Goal: Task Accomplishment & Management: Use online tool/utility

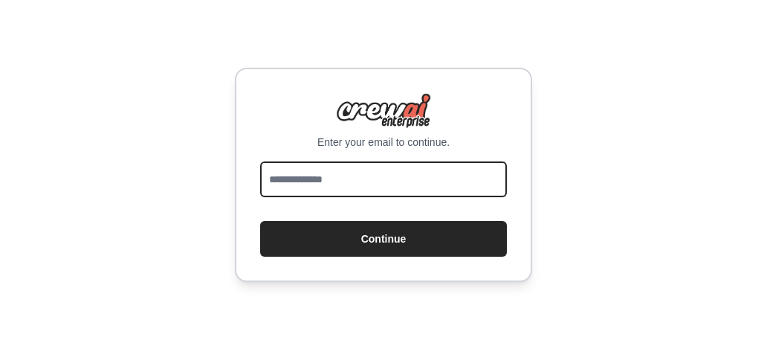
click at [366, 182] on input "email" at bounding box center [383, 179] width 247 height 36
type input "**********"
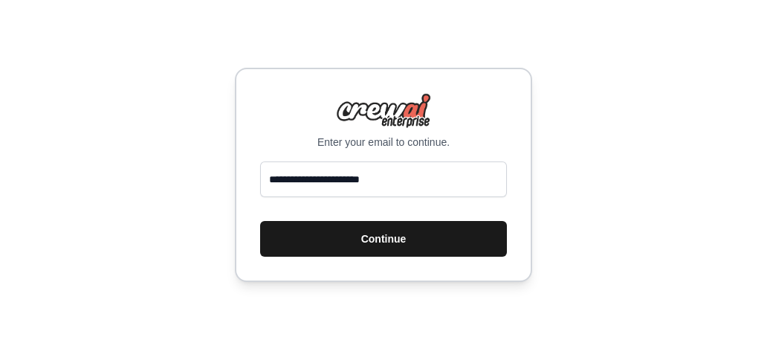
click at [355, 236] on button "Continue" at bounding box center [383, 239] width 247 height 36
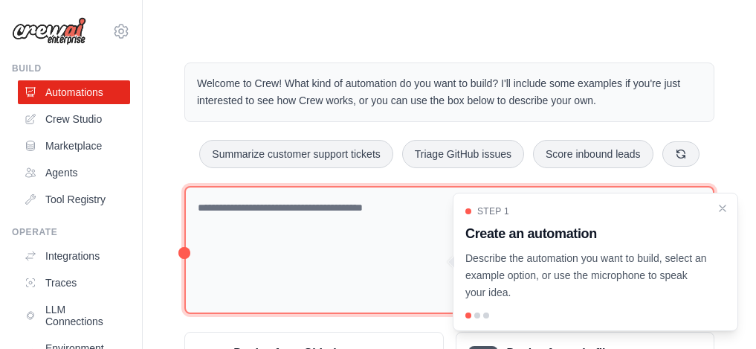
click at [305, 233] on textarea at bounding box center [449, 250] width 530 height 129
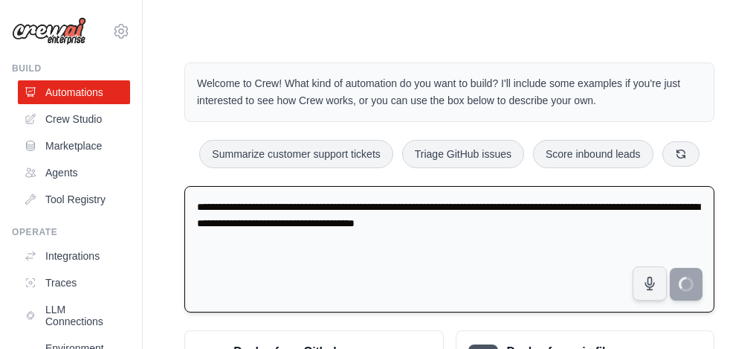
type textarea "**********"
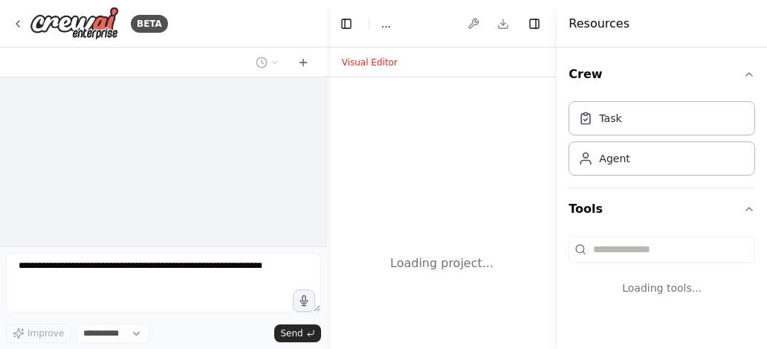
select select "****"
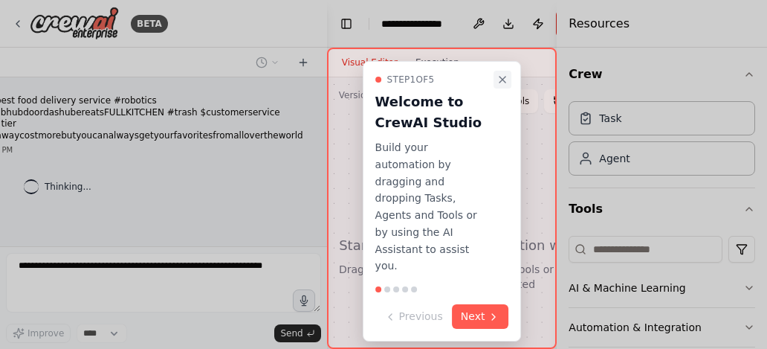
click at [499, 74] on icon "Close walkthrough" at bounding box center [503, 80] width 12 height 12
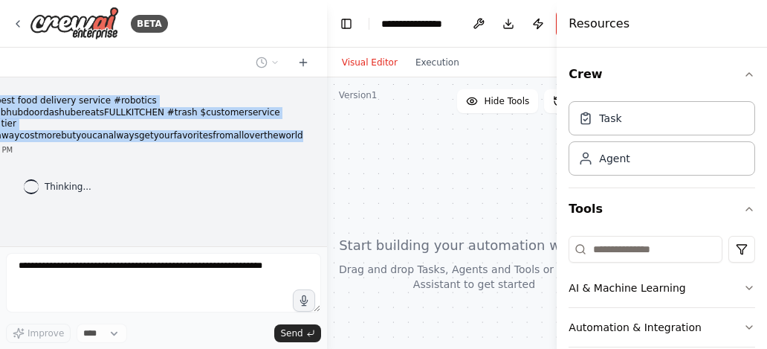
drag, startPoint x: 302, startPoint y: 139, endPoint x: 16, endPoint y: 94, distance: 289.7
click at [16, 94] on div "the best food delivery service #robotics #grubhubdoordashubereatsFULLKITCHEN #t…" at bounding box center [140, 125] width 349 height 72
copy p "the best food delivery service #robotics #grubhubdoordashubereatsFULLKITCHEN #t…"
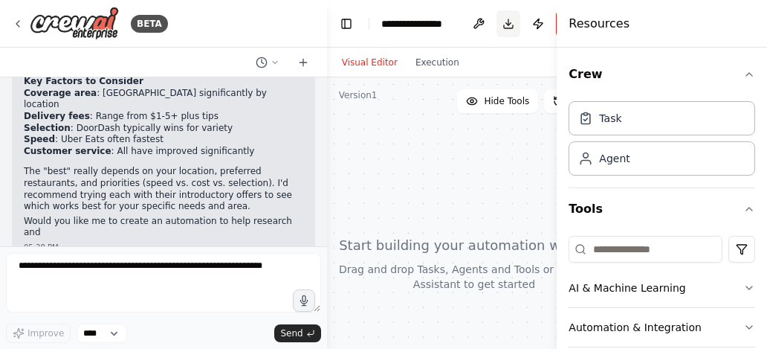
scroll to position [478, 0]
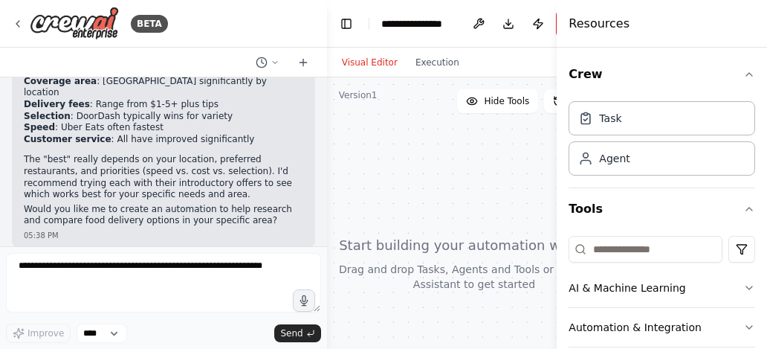
click at [64, 178] on p "The "best" really depends on your location, preferred restaurants, and prioriti…" at bounding box center [164, 177] width 280 height 46
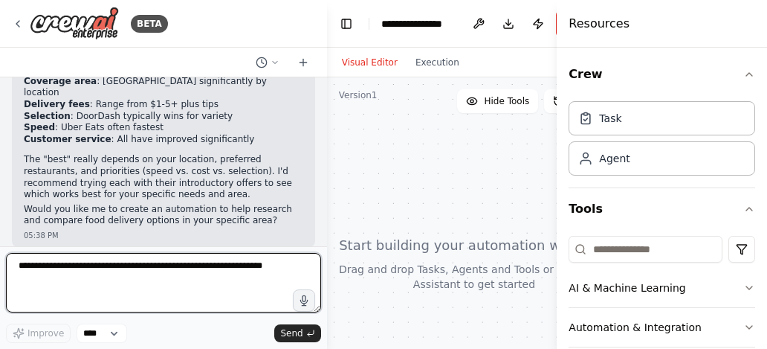
click at [100, 268] on textarea at bounding box center [163, 282] width 315 height 59
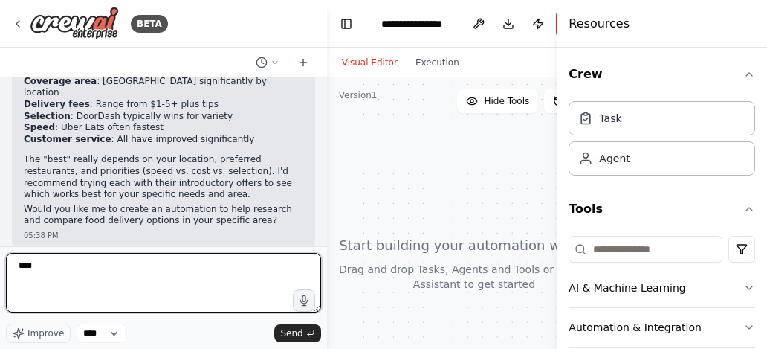
type textarea "*****"
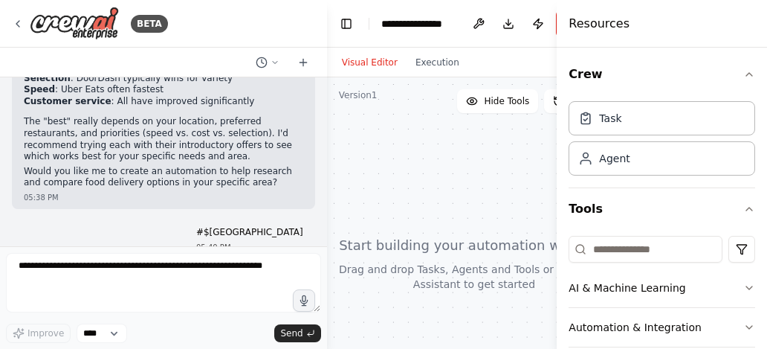
scroll to position [566, 0]
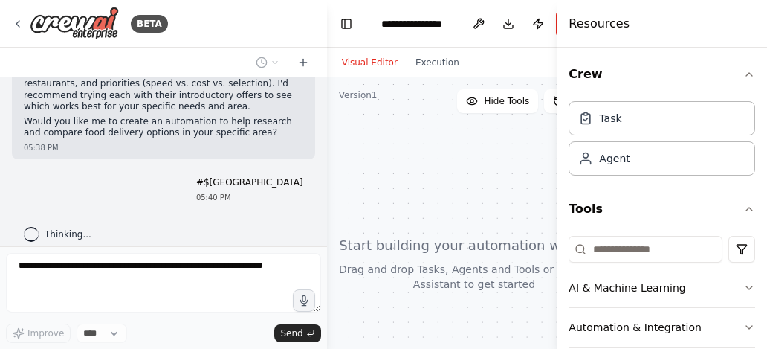
click at [58, 198] on div "the best food delivery service #robotics #grubhubdoordashubereatsFULLKITCHEN #t…" at bounding box center [163, 161] width 327 height 169
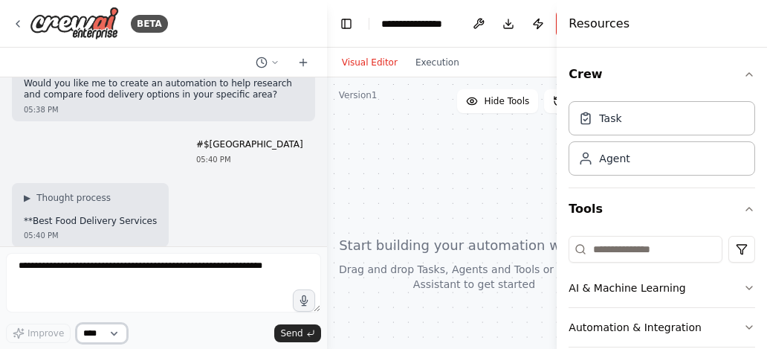
click at [122, 331] on select "****" at bounding box center [102, 332] width 51 height 19
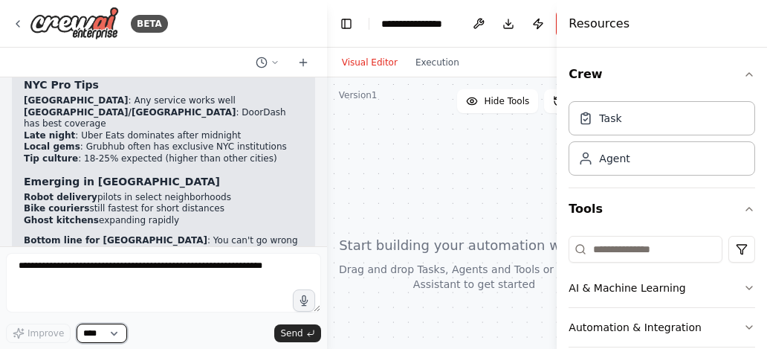
scroll to position [1112, 0]
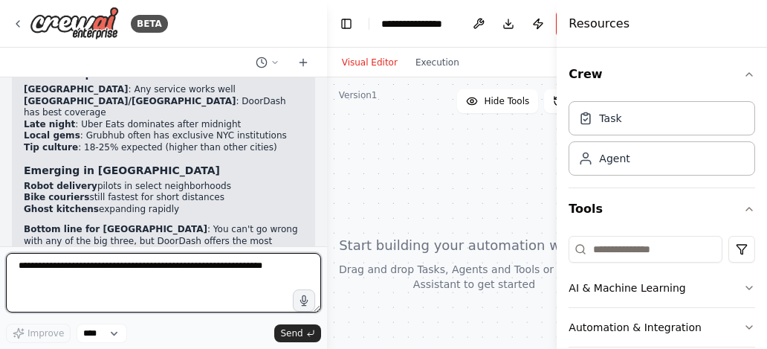
click at [157, 270] on textarea at bounding box center [163, 282] width 315 height 59
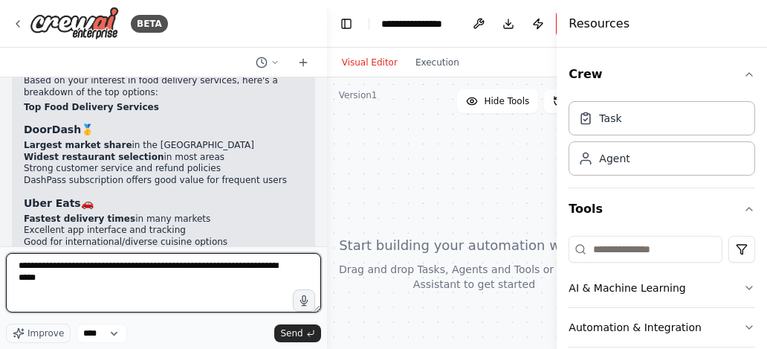
scroll to position [0, 0]
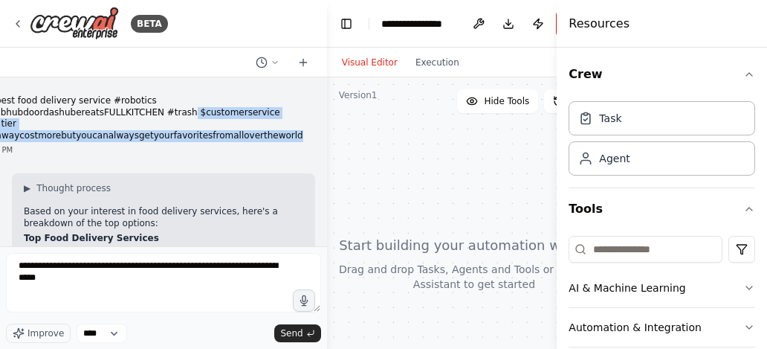
drag, startPoint x: 200, startPoint y: 109, endPoint x: 302, endPoint y: 133, distance: 104.6
click at [302, 133] on div "the best food delivery service #robotics #grubhubdoordashubereatsFULLKITCHEN #t…" at bounding box center [140, 125] width 349 height 72
copy p "$customerservice $top tier $farawaycostmorebutyoucanalwaysgetyourfavoritesfroma…"
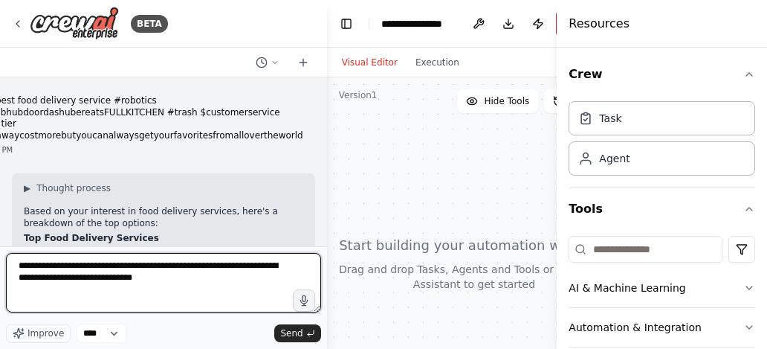
paste textarea "**********"
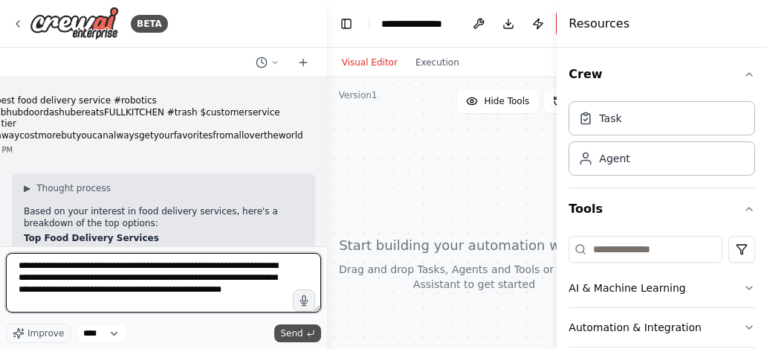
type textarea "**********"
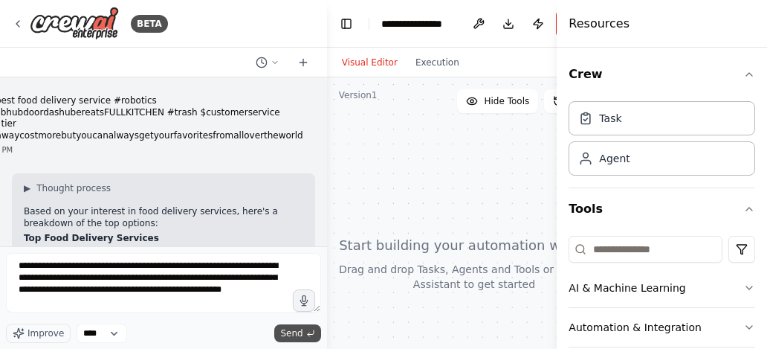
click at [300, 330] on span "Send" at bounding box center [291, 333] width 22 height 12
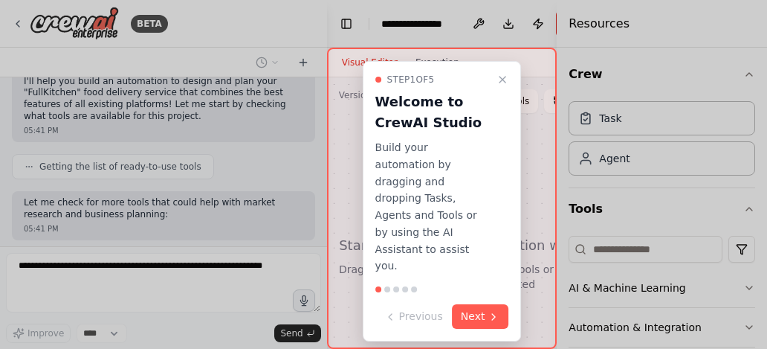
scroll to position [1508, 0]
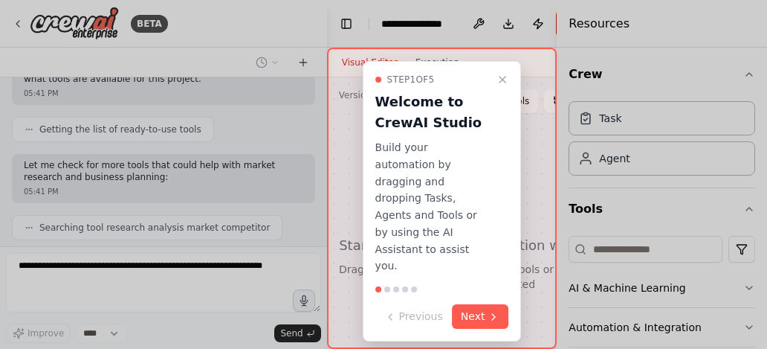
click at [48, 195] on div at bounding box center [383, 174] width 767 height 349
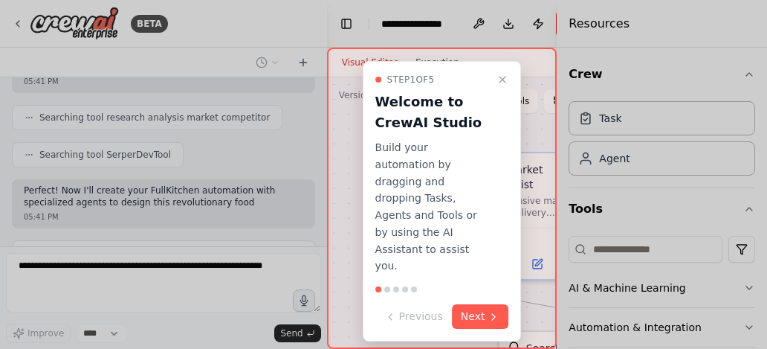
scroll to position [1629, 0]
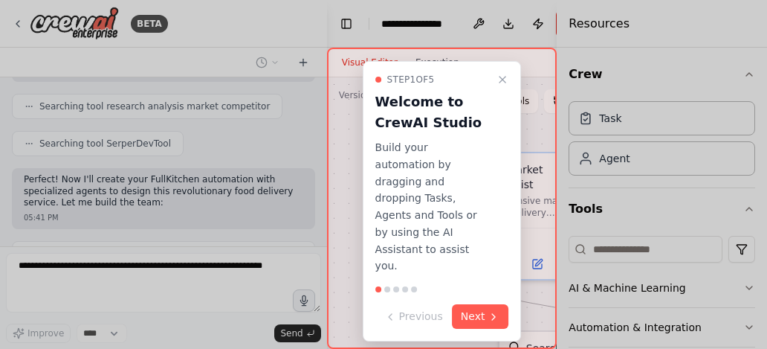
drag, startPoint x: 321, startPoint y: 221, endPoint x: 317, endPoint y: 188, distance: 32.9
click at [317, 188] on div at bounding box center [383, 174] width 767 height 349
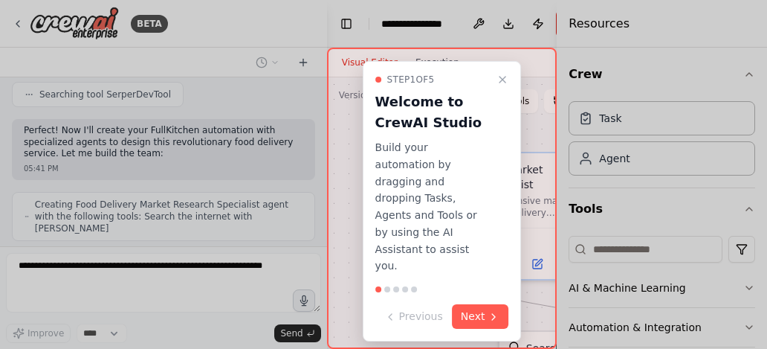
click at [321, 219] on div at bounding box center [383, 174] width 767 height 349
click at [67, 76] on div at bounding box center [383, 174] width 767 height 349
click at [120, 256] on div at bounding box center [383, 174] width 767 height 349
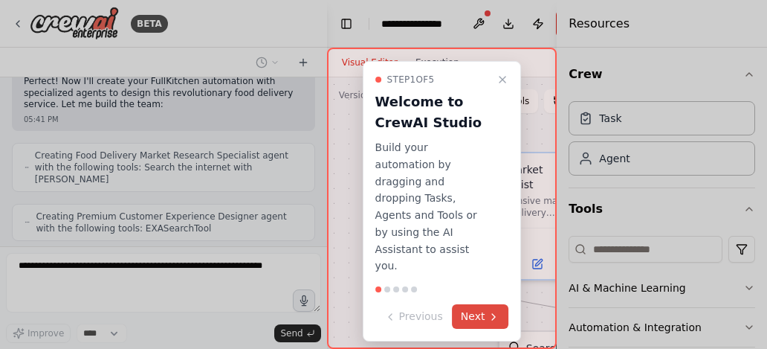
scroll to position [1776, 0]
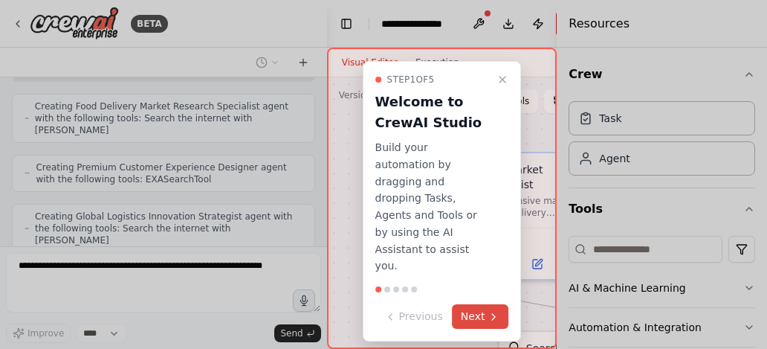
click at [474, 304] on button "Next" at bounding box center [480, 316] width 57 height 25
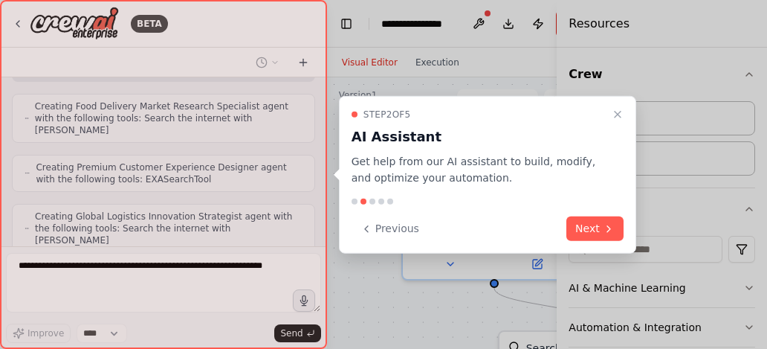
click at [579, 230] on button "Next" at bounding box center [594, 228] width 57 height 25
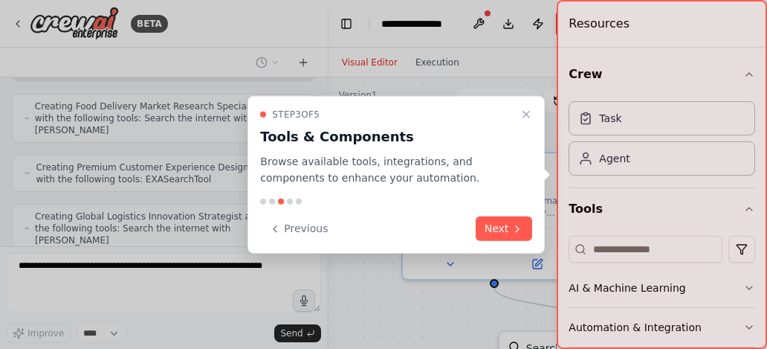
click at [633, 159] on div at bounding box center [662, 174] width 210 height 349
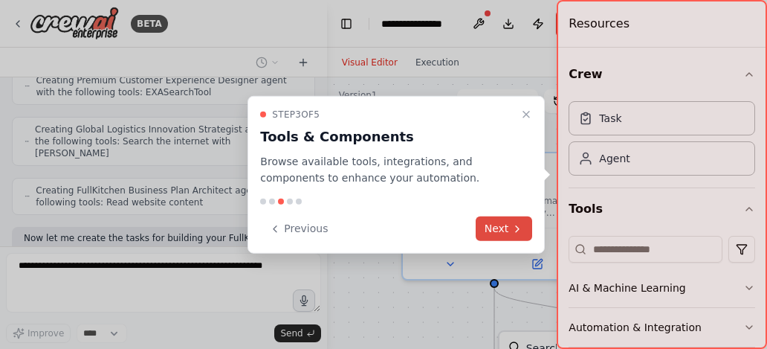
click at [513, 222] on icon at bounding box center [517, 228] width 12 height 12
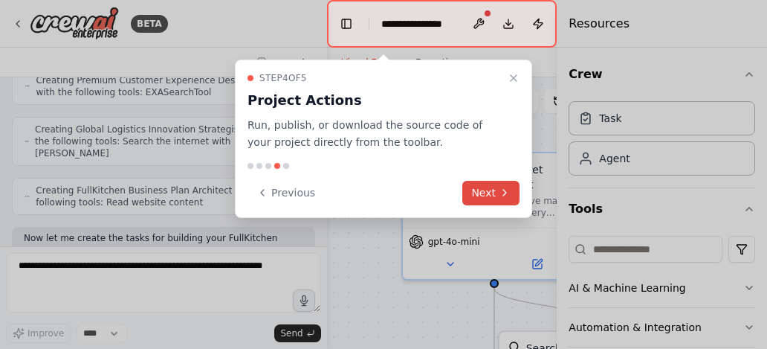
click at [482, 192] on button "Next" at bounding box center [490, 193] width 57 height 25
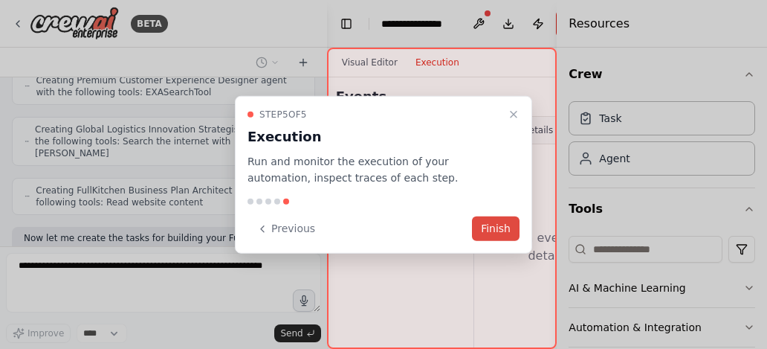
scroll to position [1900, 0]
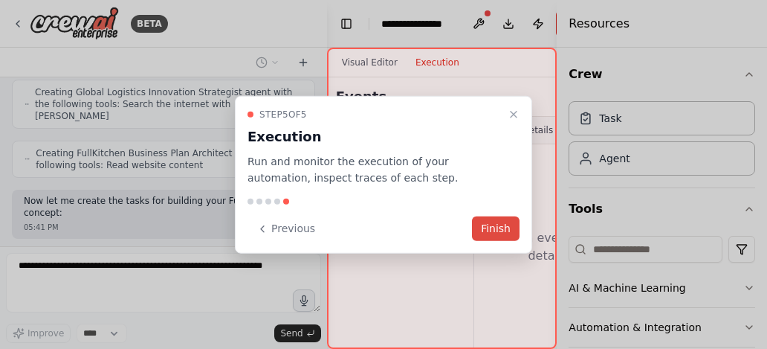
click at [487, 218] on button "Finish" at bounding box center [496, 228] width 48 height 25
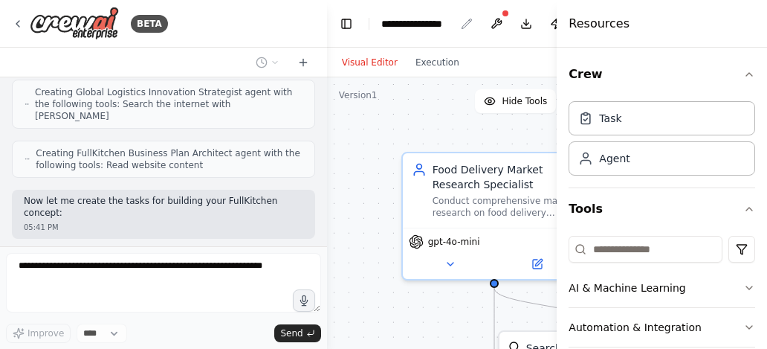
click at [419, 23] on div "**********" at bounding box center [418, 23] width 74 height 15
click at [419, 23] on div "**********" at bounding box center [437, 23] width 112 height 15
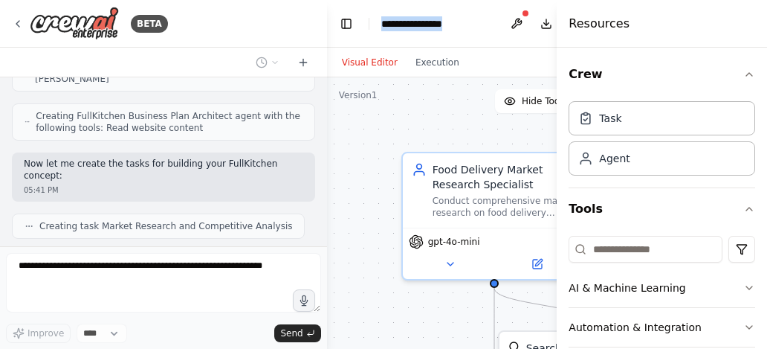
click at [419, 23] on div "**********" at bounding box center [437, 23] width 112 height 15
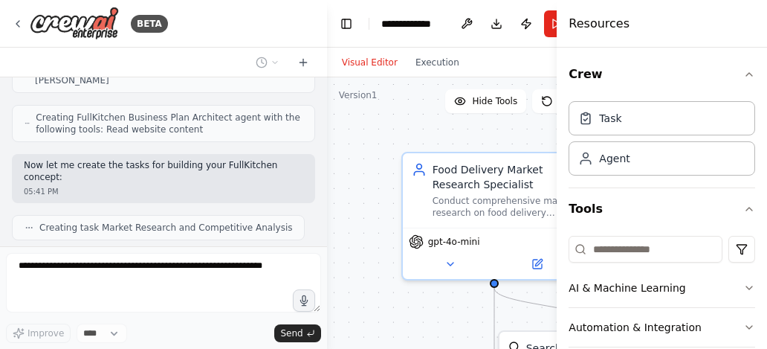
scroll to position [2270, 0]
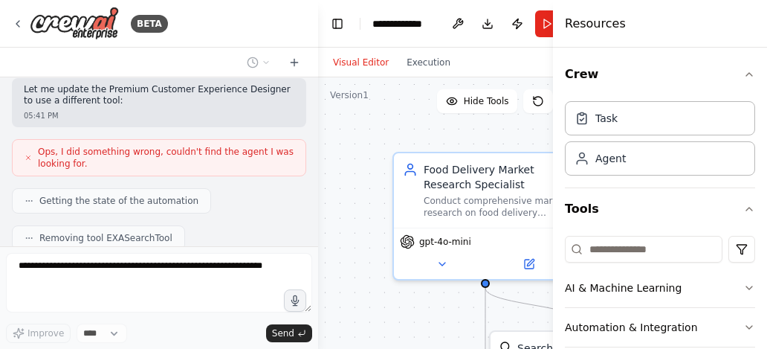
click at [318, 222] on div "BETA the best food delivery service #robotics #grubhubdoordashubereatsFULLKITCH…" at bounding box center [383, 174] width 767 height 349
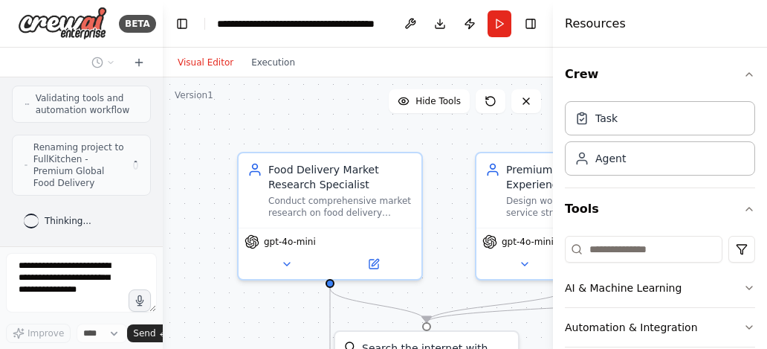
scroll to position [3885, 0]
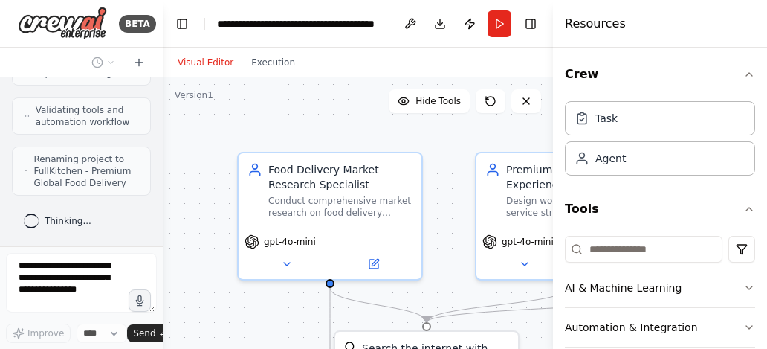
drag, startPoint x: 312, startPoint y: 227, endPoint x: 22, endPoint y: 228, distance: 290.7
click at [22, 228] on div "BETA the best food delivery service #robotics #grubhubdoordashubereatsFULLKITCH…" at bounding box center [81, 174] width 163 height 349
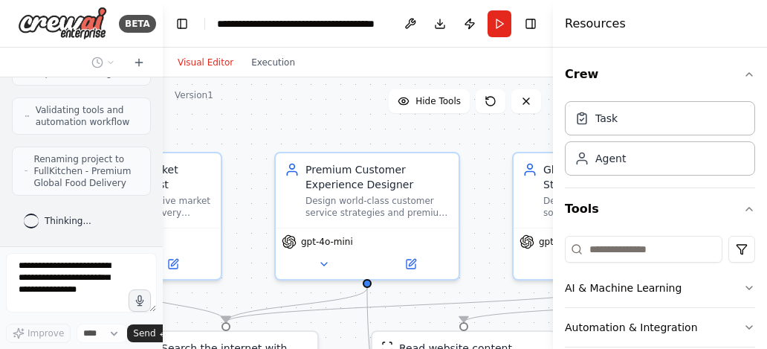
drag, startPoint x: 444, startPoint y: 201, endPoint x: 243, endPoint y: 201, distance: 200.7
click at [243, 201] on div ".deletable-edge-delete-btn { width: 20px; height: 20px; border: 0px solid #ffff…" at bounding box center [358, 263] width 390 height 372
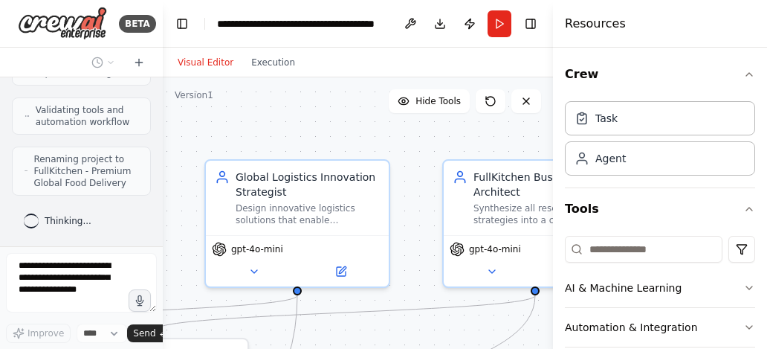
drag, startPoint x: 495, startPoint y: 204, endPoint x: 187, endPoint y: 212, distance: 307.9
click at [187, 212] on div ".deletable-edge-delete-btn { width: 20px; height: 20px; border: 0px solid #ffff…" at bounding box center [358, 263] width 390 height 372
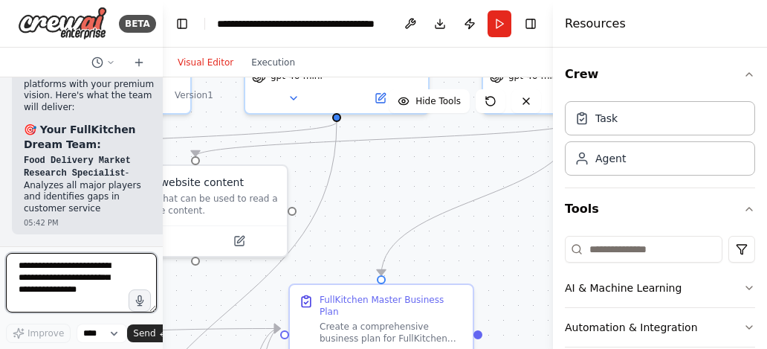
drag, startPoint x: 425, startPoint y: 212, endPoint x: 465, endPoint y: 39, distance: 177.6
click at [465, 39] on main "**********" at bounding box center [358, 174] width 390 height 349
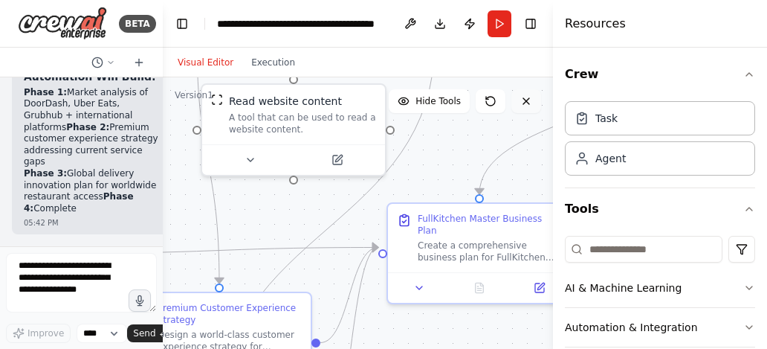
drag, startPoint x: 422, startPoint y: 178, endPoint x: 520, endPoint y: 97, distance: 127.8
click at [520, 97] on div "Version 1 Hide Tools .deletable-edge-delete-btn { width: 20px; height: 20px; bo…" at bounding box center [358, 263] width 390 height 372
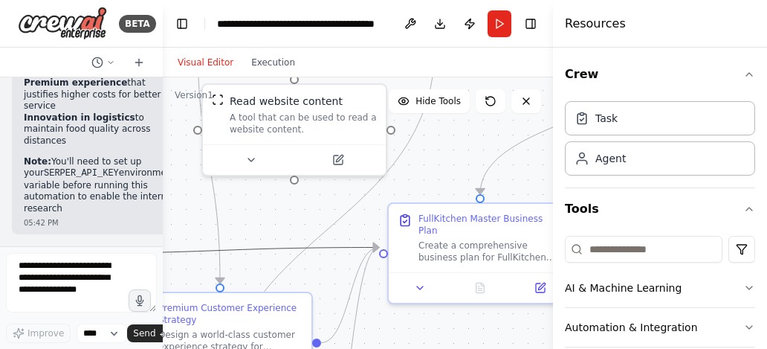
drag, startPoint x: 317, startPoint y: 247, endPoint x: 462, endPoint y: 153, distance: 172.0
click at [462, 153] on div ".deletable-edge-delete-btn { width: 20px; height: 20px; border: 0px solid #ffff…" at bounding box center [358, 263] width 390 height 372
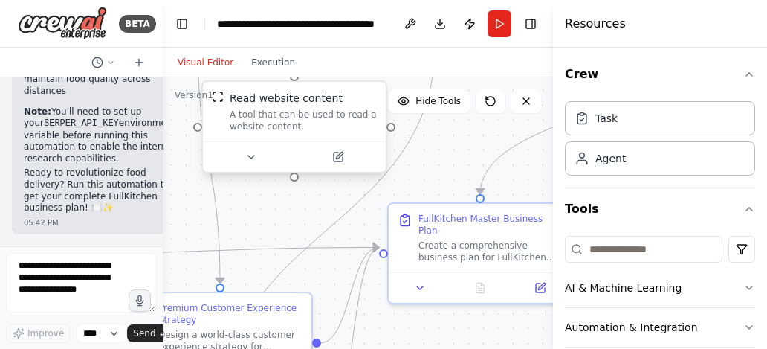
scroll to position [4893, 0]
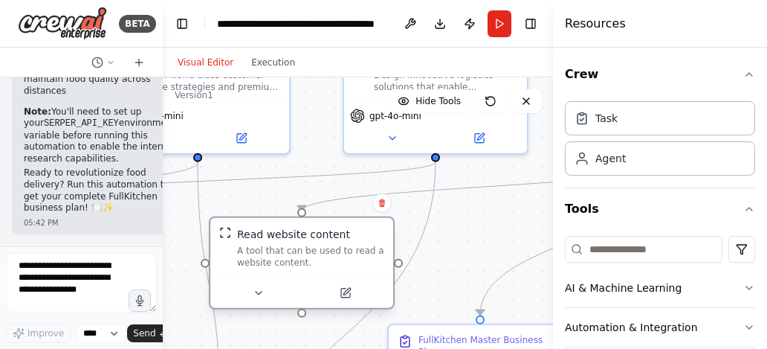
drag, startPoint x: 384, startPoint y: 171, endPoint x: 388, endPoint y: 301, distance: 130.2
click at [388, 301] on div "Read website content A tool that can be used to read a website content." at bounding box center [302, 262] width 186 height 93
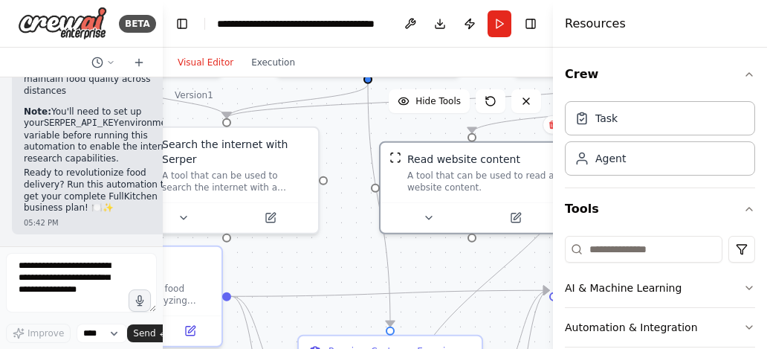
drag, startPoint x: 464, startPoint y: 262, endPoint x: 635, endPoint y: 184, distance: 188.3
click at [635, 184] on div "BETA the best food delivery service #robotics #grubhubdoordashubereatsFULLKITCH…" at bounding box center [383, 174] width 767 height 349
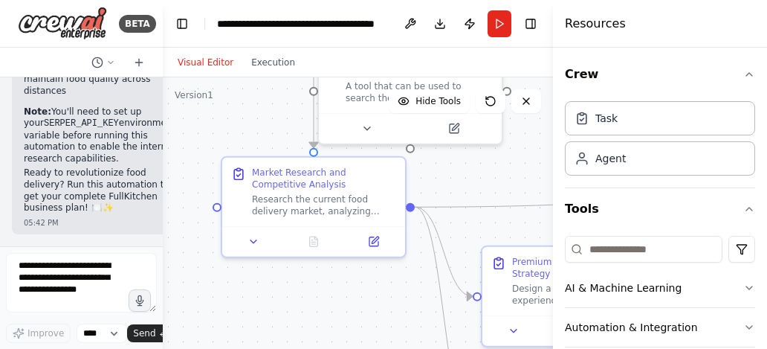
drag, startPoint x: 312, startPoint y: 251, endPoint x: 494, endPoint y: 161, distance: 202.5
click at [494, 161] on div ".deletable-edge-delete-btn { width: 20px; height: 20px; border: 0px solid #ffff…" at bounding box center [358, 263] width 390 height 372
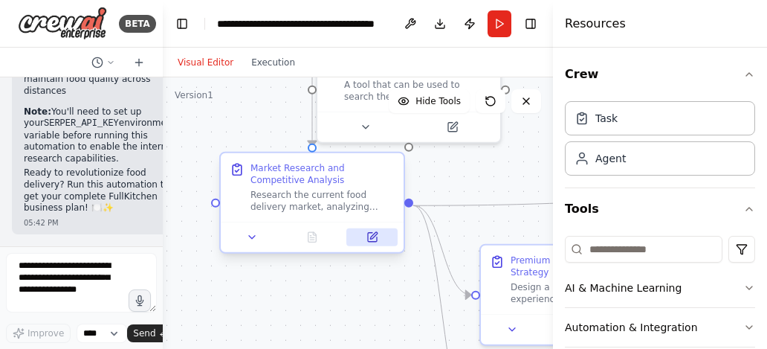
click at [371, 245] on div at bounding box center [312, 237] width 183 height 30
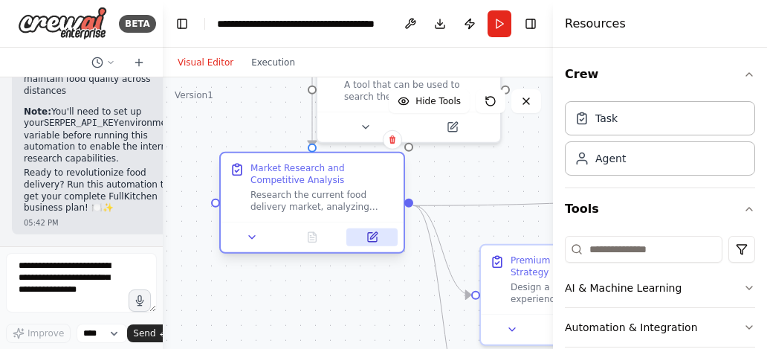
click at [370, 239] on icon at bounding box center [372, 237] width 9 height 9
click at [310, 177] on div "Market Research and Competitive Analysis" at bounding box center [323, 174] width 144 height 24
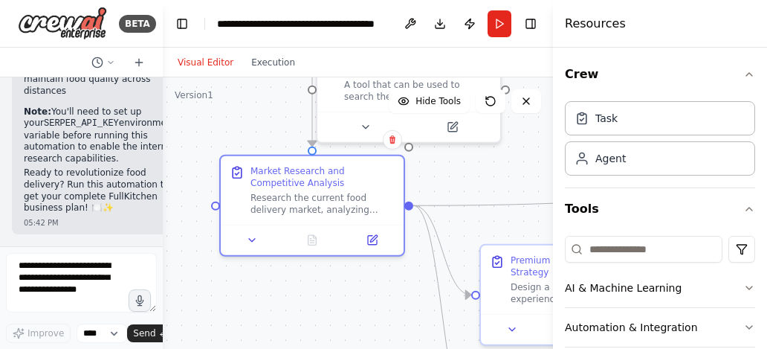
scroll to position [4745, 0]
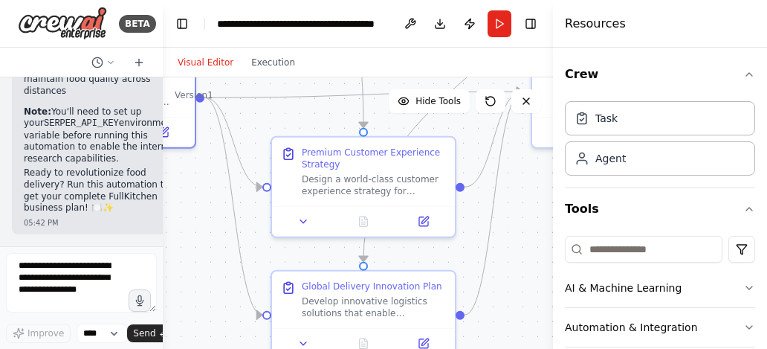
drag, startPoint x: 393, startPoint y: 314, endPoint x: 185, endPoint y: 206, distance: 233.8
click at [185, 206] on div ".deletable-edge-delete-btn { width: 20px; height: 20px; border: 0px solid #ffff…" at bounding box center [358, 263] width 390 height 372
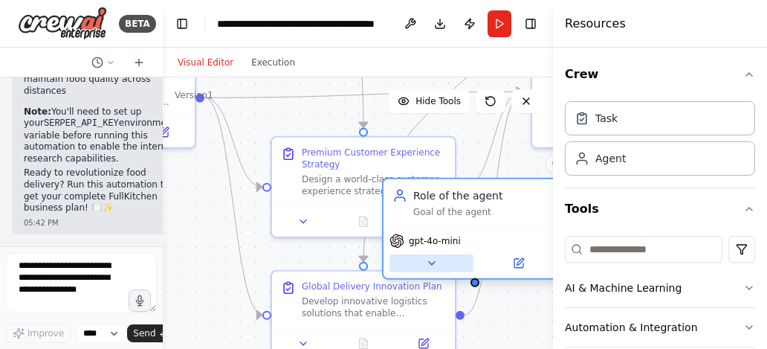
click at [439, 257] on button at bounding box center [432, 263] width 84 height 18
click at [434, 262] on icon at bounding box center [432, 263] width 6 height 3
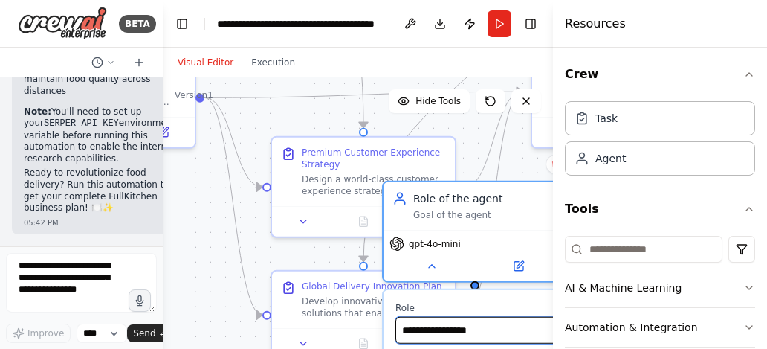
click at [430, 332] on input "**********" at bounding box center [531, 330] width 271 height 27
click at [448, 332] on input "**********" at bounding box center [531, 330] width 271 height 27
click at [448, 331] on input "**********" at bounding box center [531, 330] width 271 height 27
click at [447, 330] on input "**********" at bounding box center [531, 330] width 271 height 27
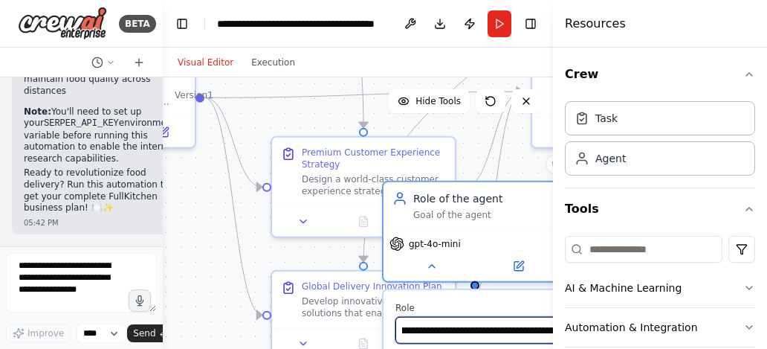
type input "**********"
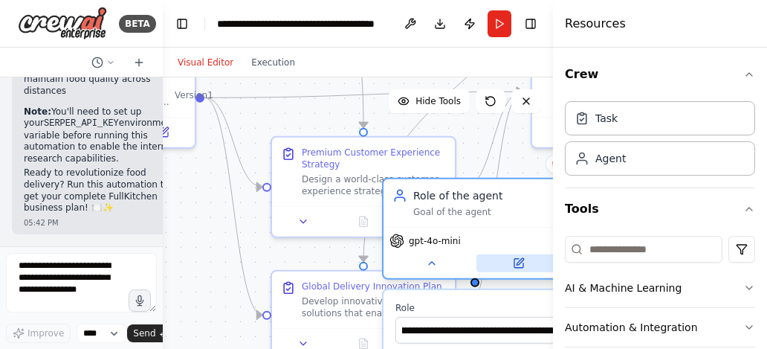
click at [487, 260] on button at bounding box center [519, 263] width 84 height 18
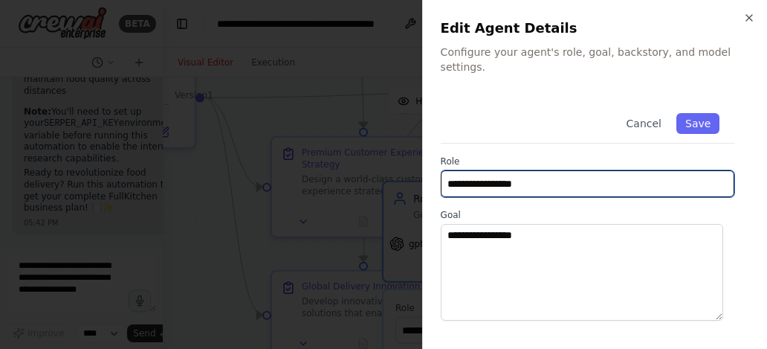
click at [521, 175] on input "**********" at bounding box center [588, 183] width 294 height 27
click at [520, 175] on input "**********" at bounding box center [588, 183] width 294 height 27
click at [519, 175] on input "**********" at bounding box center [588, 183] width 294 height 27
click at [518, 170] on input "**********" at bounding box center [588, 183] width 294 height 27
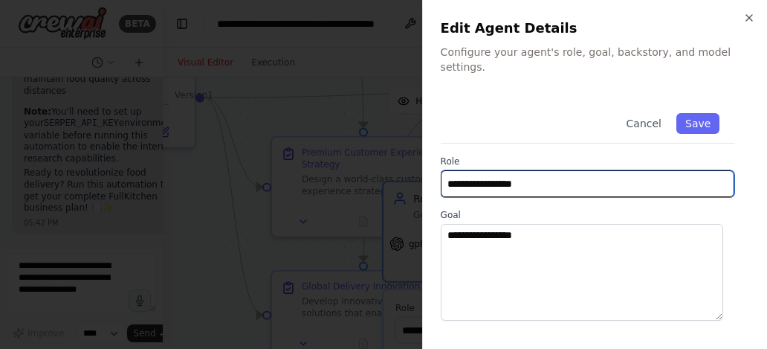
click at [517, 170] on input "**********" at bounding box center [588, 183] width 294 height 27
click at [543, 170] on input "**********" at bounding box center [588, 183] width 294 height 27
type input "**********"
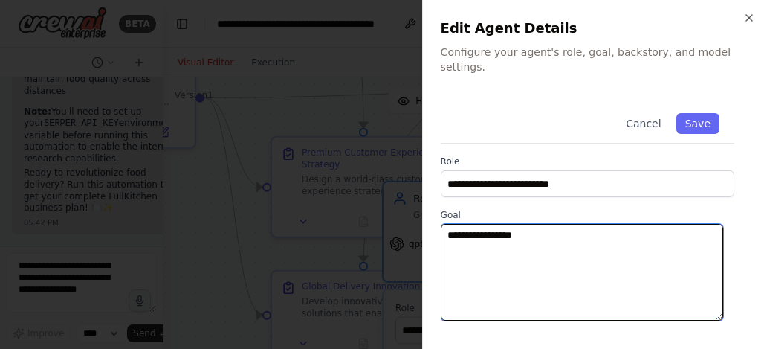
click at [474, 224] on textarea "**********" at bounding box center [582, 272] width 283 height 97
click at [619, 224] on textarea "**********" at bounding box center [582, 272] width 283 height 97
click at [607, 224] on textarea "**********" at bounding box center [582, 272] width 283 height 97
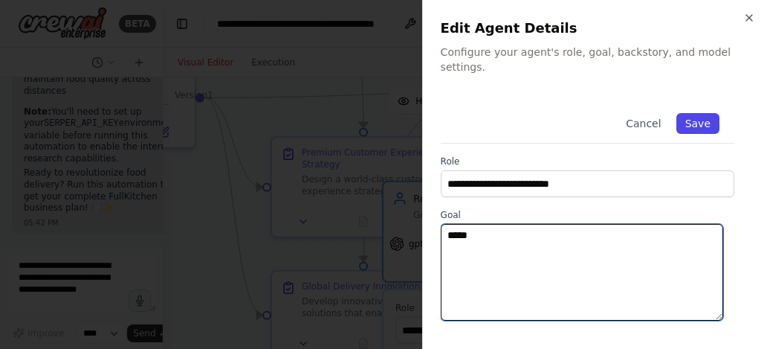
type textarea "*****"
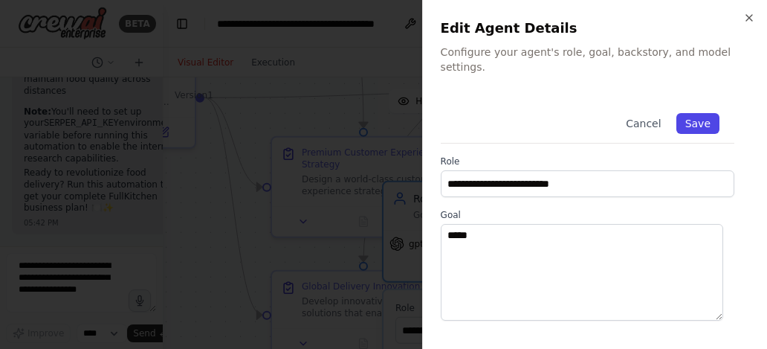
click at [683, 113] on button "Save" at bounding box center [698, 123] width 43 height 21
type input "**********"
type textarea "*****"
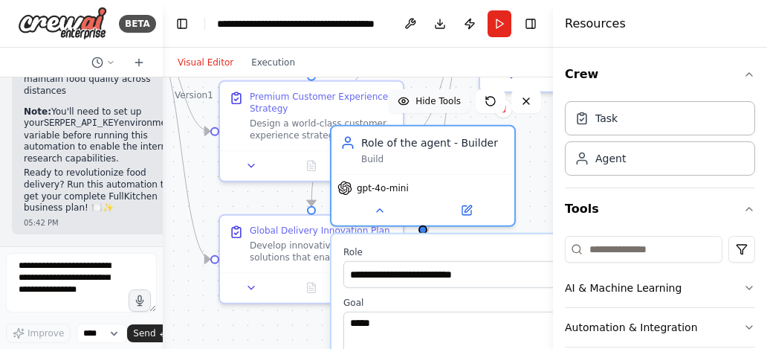
drag, startPoint x: 509, startPoint y: 155, endPoint x: 458, endPoint y: 99, distance: 75.3
click at [458, 99] on div "Version 1 Hide Tools .deletable-edge-delete-btn { width: 20px; height: 20px; bo…" at bounding box center [358, 263] width 390 height 372
click at [615, 163] on div "Agent" at bounding box center [610, 157] width 30 height 15
click at [619, 165] on div "Agent" at bounding box center [660, 158] width 190 height 34
click at [613, 123] on div "Task" at bounding box center [606, 117] width 22 height 15
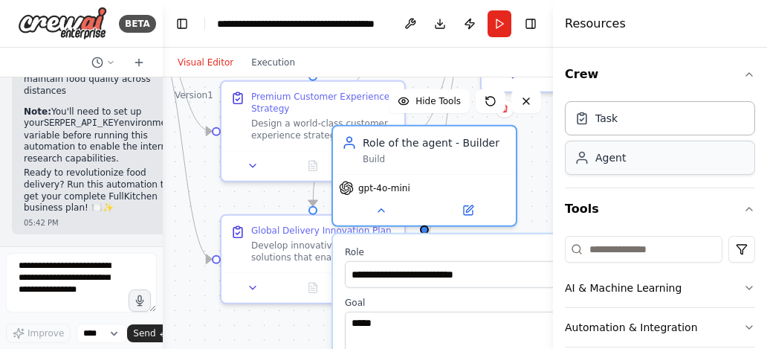
click at [616, 164] on div "Agent" at bounding box center [610, 157] width 30 height 15
click at [743, 70] on icon "button" at bounding box center [749, 74] width 12 height 12
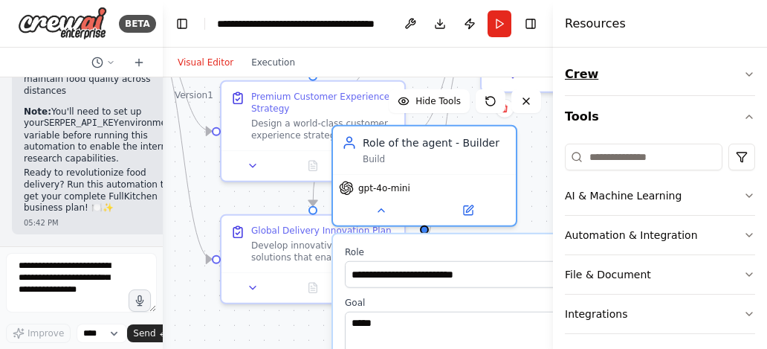
click at [743, 70] on icon "button" at bounding box center [749, 74] width 12 height 12
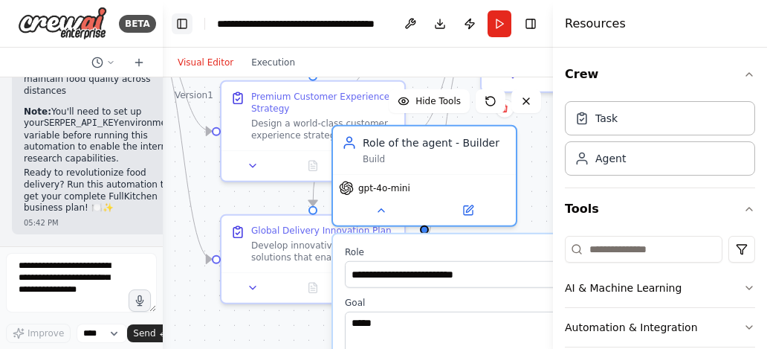
click at [183, 24] on button "Toggle Left Sidebar" at bounding box center [182, 23] width 21 height 21
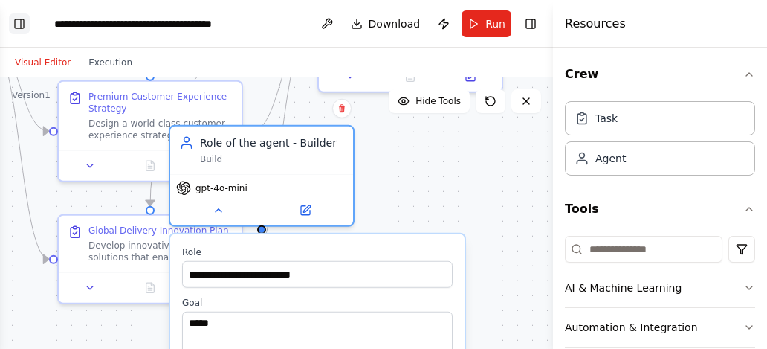
click at [15, 27] on button "Toggle Left Sidebar" at bounding box center [19, 23] width 21 height 21
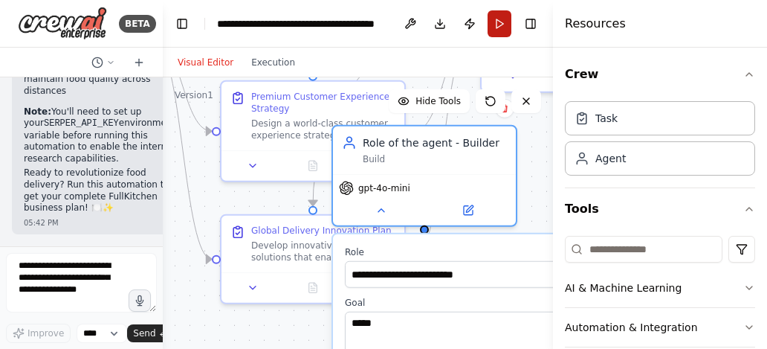
click at [490, 14] on button "Run" at bounding box center [500, 23] width 24 height 27
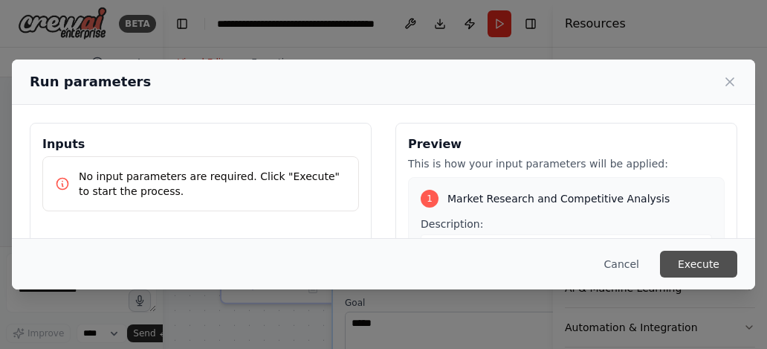
click at [723, 270] on button "Execute" at bounding box center [698, 264] width 77 height 27
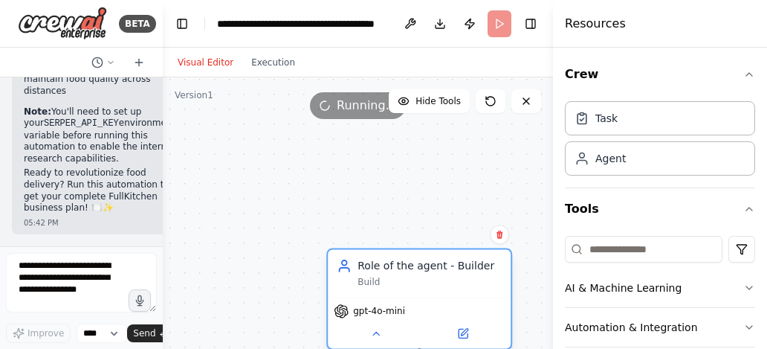
drag, startPoint x: 423, startPoint y: 156, endPoint x: 413, endPoint y: 277, distance: 121.6
click at [416, 285] on div "Build" at bounding box center [430, 282] width 144 height 12
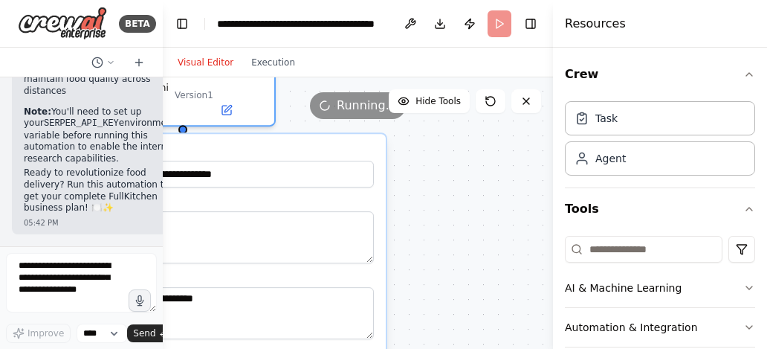
drag, startPoint x: 429, startPoint y: 300, endPoint x: 207, endPoint y: -7, distance: 379.7
click at [207, 0] on html "BETA the best food delivery service #robotics #grubhubdoordashubereatsFULLKITCH…" at bounding box center [383, 174] width 767 height 349
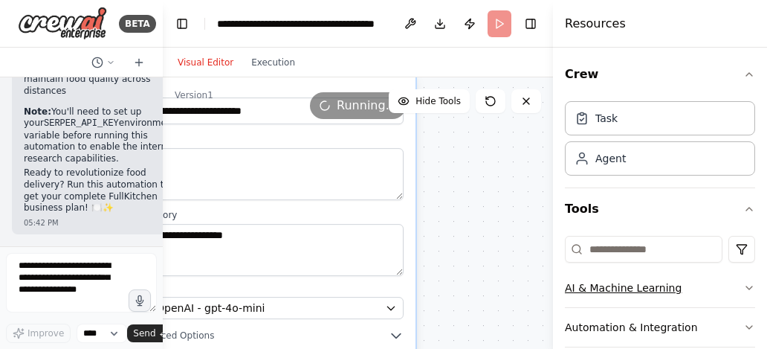
click at [732, 280] on button "AI & Machine Learning" at bounding box center [660, 287] width 190 height 39
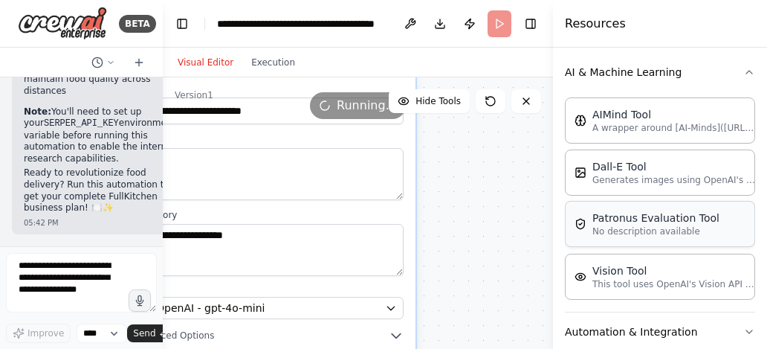
scroll to position [223, 0]
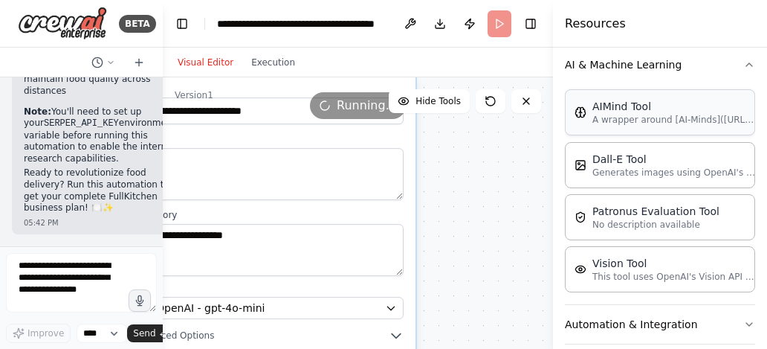
click at [627, 122] on p "A wrapper around [AI-Minds](https://mindsdb.com/minds). Useful for when you nee…" at bounding box center [675, 120] width 164 height 12
click at [648, 191] on div "AIMind Tool A wrapper around [AI-Minds](https://mindsdb.com/minds). Useful for …" at bounding box center [660, 188] width 190 height 208
click at [658, 211] on div "Patronus Evaluation Tool" at bounding box center [656, 210] width 127 height 15
click at [640, 268] on div "Vision Tool" at bounding box center [675, 262] width 164 height 15
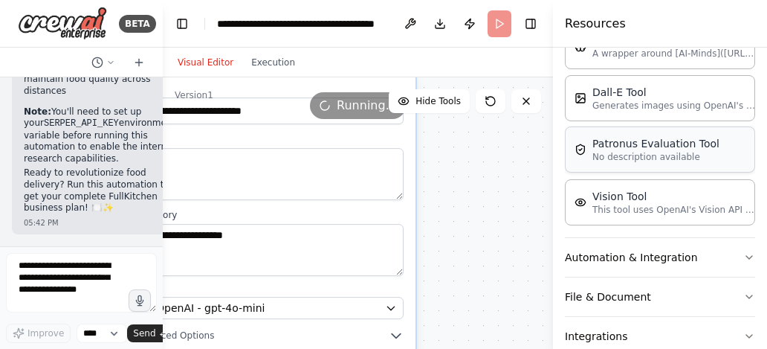
scroll to position [297, 0]
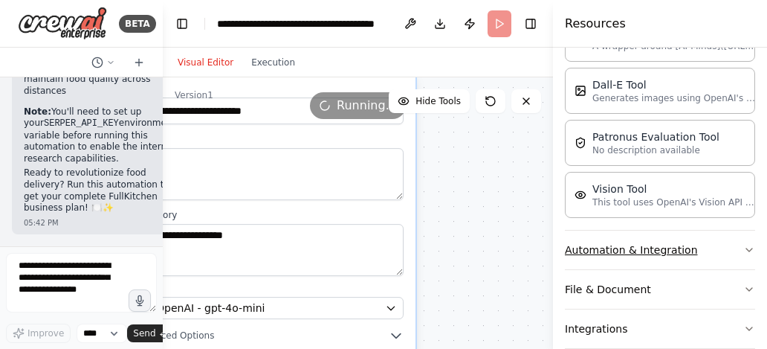
click at [711, 242] on button "Automation & Integration" at bounding box center [660, 249] width 190 height 39
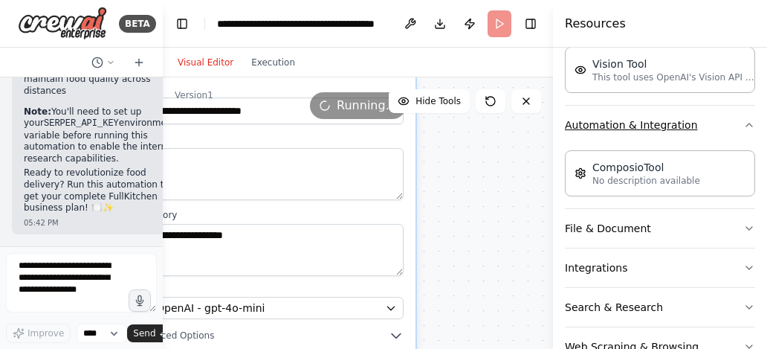
scroll to position [446, 0]
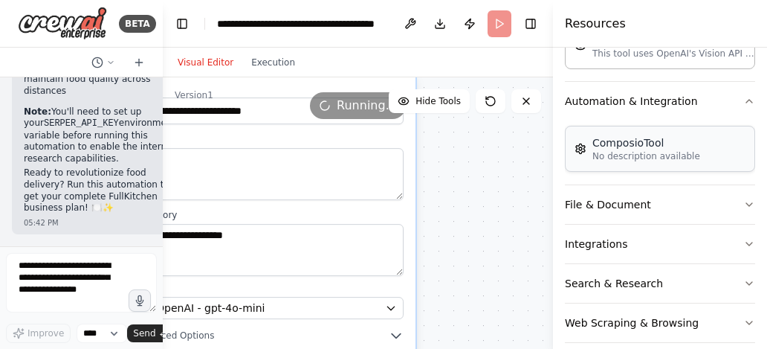
click at [644, 165] on div "ComposioTool No description available" at bounding box center [660, 149] width 190 height 46
click at [661, 205] on button "File & Document" at bounding box center [660, 204] width 190 height 39
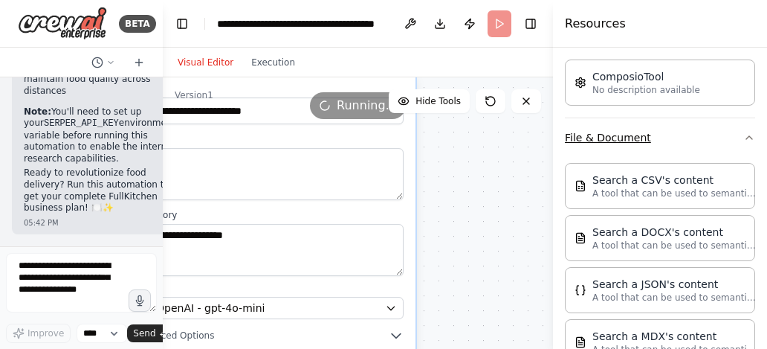
scroll to position [520, 0]
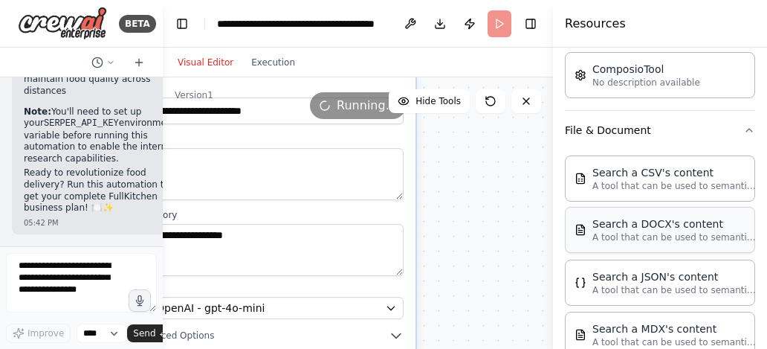
click at [638, 246] on div "Search a DOCX's content A tool that can be used to semantic search a query from…" at bounding box center [660, 230] width 190 height 46
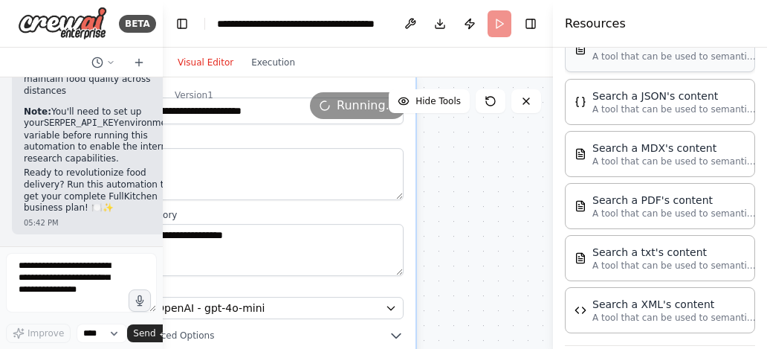
scroll to position [743, 0]
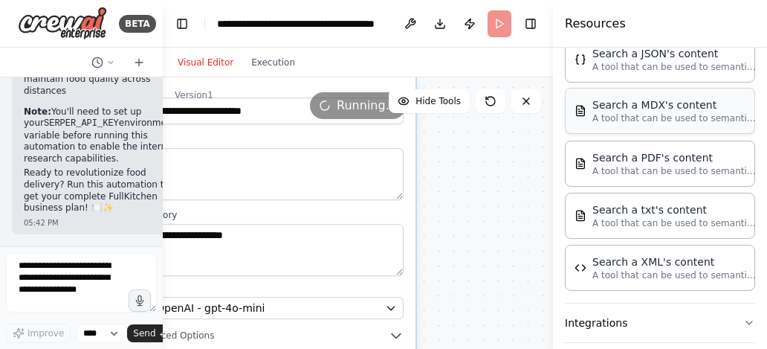
click at [623, 125] on div "Search a MDX's content A tool that can be used to semantic search a query from …" at bounding box center [660, 111] width 190 height 46
click at [628, 226] on p "A tool that can be used to semantic search a query from a txt's content." at bounding box center [675, 222] width 164 height 12
click at [628, 277] on p "A tool that can be used to semantic search a query from a XML's content." at bounding box center [675, 274] width 164 height 12
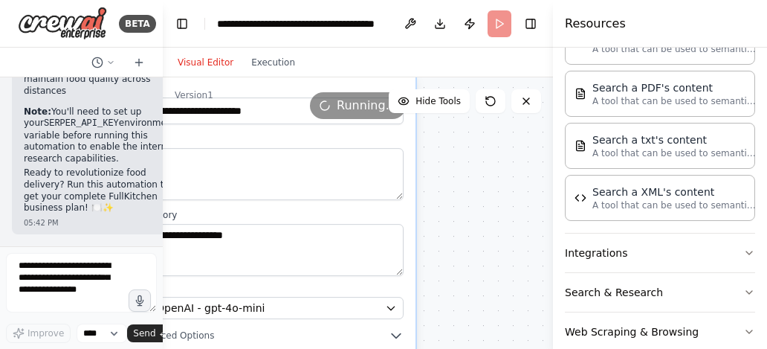
scroll to position [840, 0]
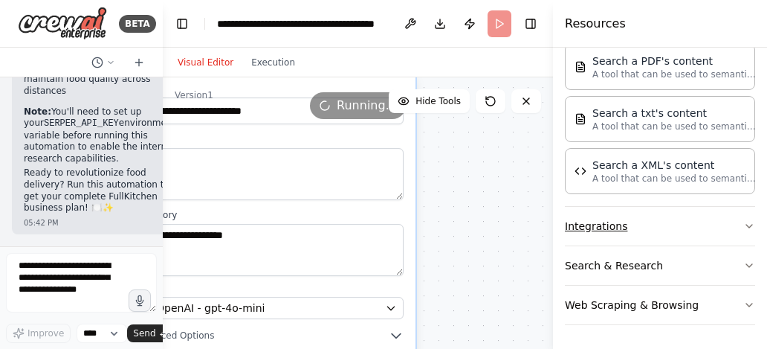
click at [716, 223] on button "Integrations" at bounding box center [660, 226] width 190 height 39
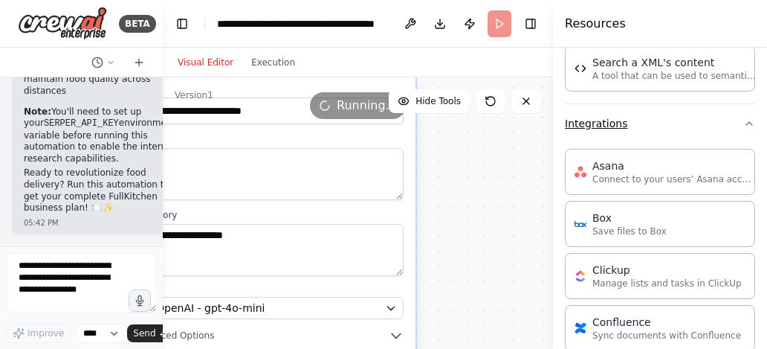
scroll to position [989, 0]
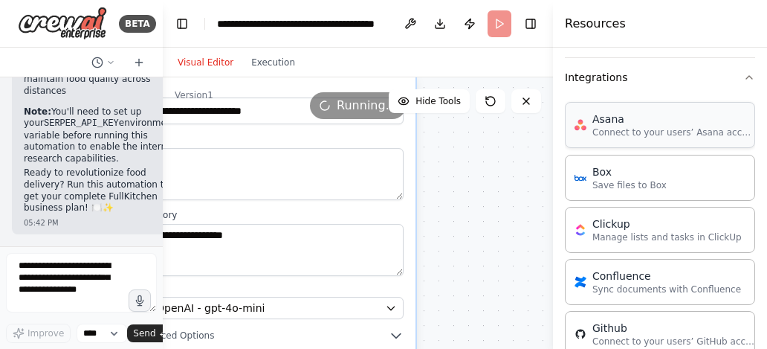
click at [654, 132] on p "Connect to your users’ Asana accounts" at bounding box center [675, 132] width 164 height 12
click at [648, 178] on p "Save files to Box" at bounding box center [630, 184] width 74 height 12
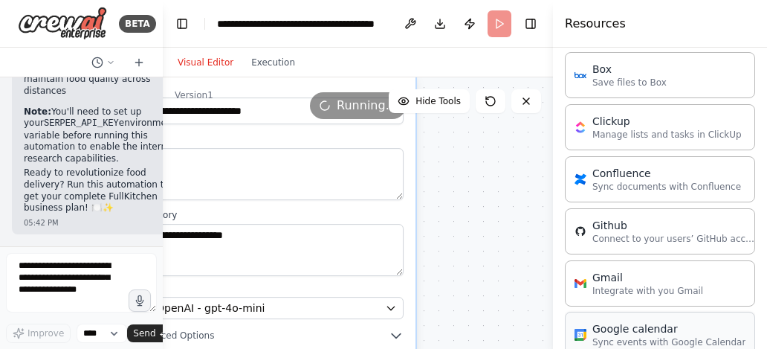
scroll to position [1212, 0]
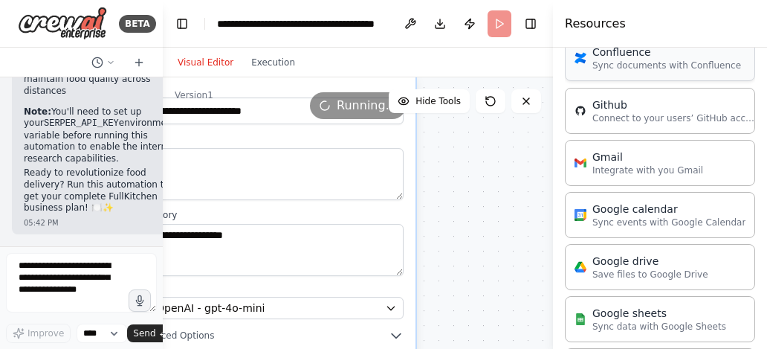
click at [633, 74] on div "Confluence Sync documents with Confluence" at bounding box center [660, 58] width 190 height 46
click at [622, 183] on div "Gmail Integrate with you Gmail" at bounding box center [660, 162] width 190 height 46
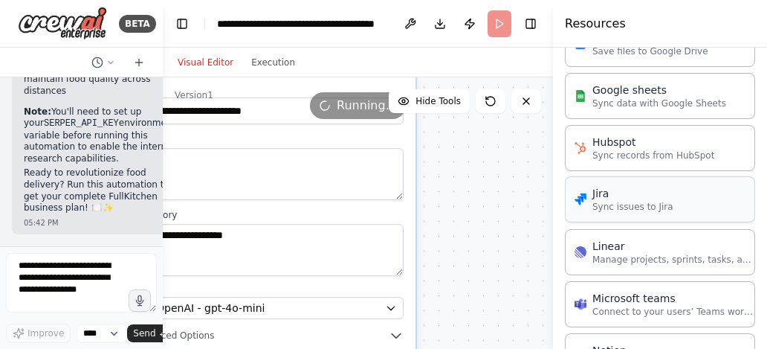
scroll to position [1509, 0]
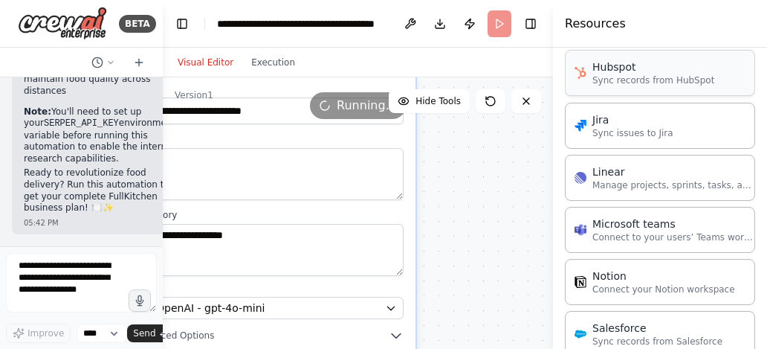
click at [626, 70] on div "Hubspot" at bounding box center [654, 66] width 122 height 15
click at [627, 138] on div "Jira Sync issues to Jira" at bounding box center [660, 125] width 190 height 46
click at [628, 174] on div "Linear" at bounding box center [675, 171] width 164 height 15
click at [629, 215] on div "Microsoft teams Connect to your users’ Teams workspaces" at bounding box center [660, 229] width 190 height 46
click at [471, 207] on div ".deletable-edge-delete-btn { width: 20px; height: 20px; border: 0px solid #ffff…" at bounding box center [358, 263] width 390 height 372
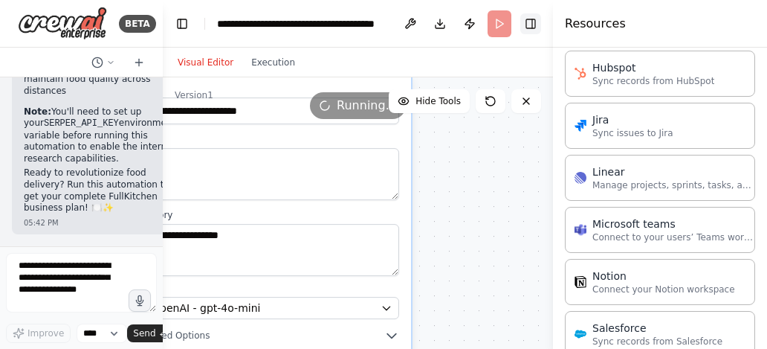
click at [527, 25] on button "Toggle Right Sidebar" at bounding box center [530, 23] width 21 height 21
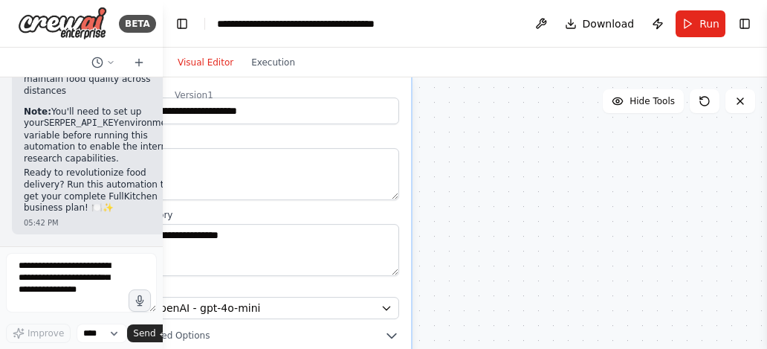
click at [71, 97] on li "Innovation in logistics to maintain food quality across distances" at bounding box center [100, 79] width 152 height 35
click at [708, 24] on span "Run" at bounding box center [710, 23] width 20 height 15
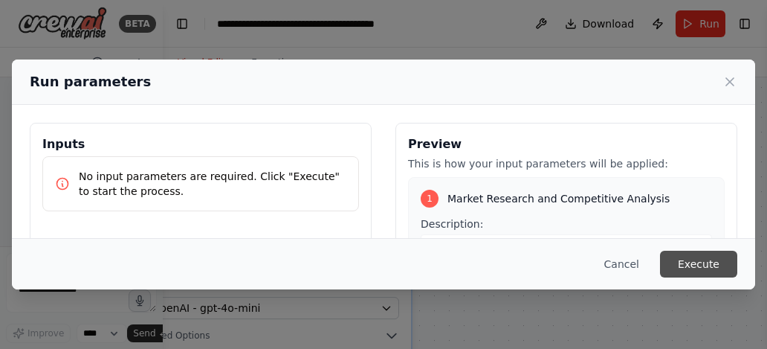
click at [689, 265] on button "Execute" at bounding box center [698, 264] width 77 height 27
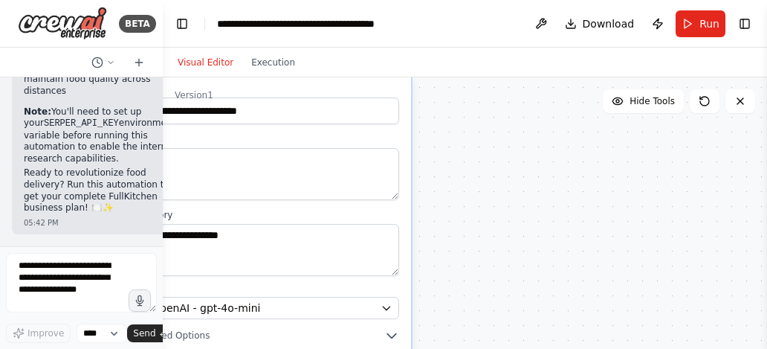
click at [50, 65] on div at bounding box center [81, 63] width 163 height 30
click at [700, 33] on button "Run" at bounding box center [701, 23] width 50 height 27
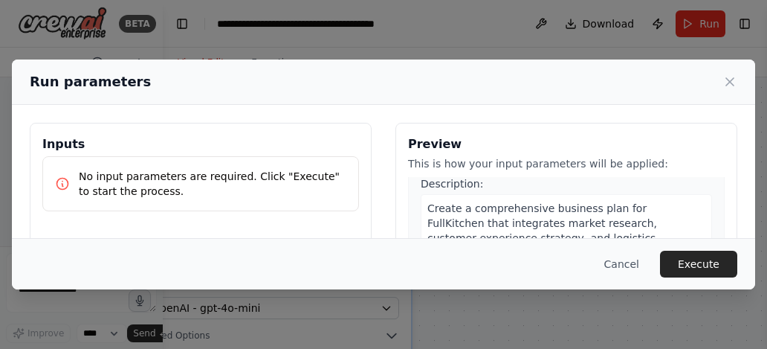
scroll to position [1047, 0]
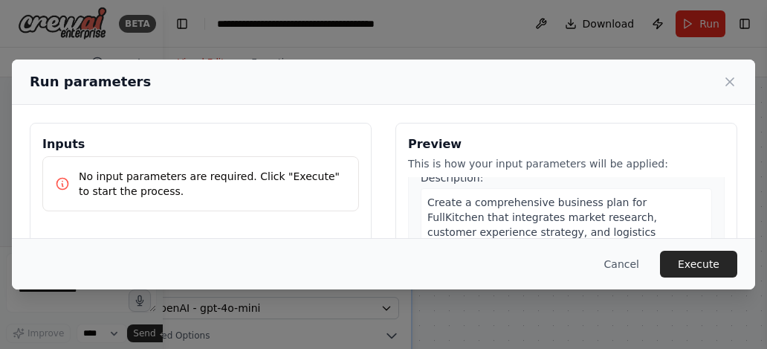
click at [730, 77] on icon at bounding box center [730, 81] width 15 height 15
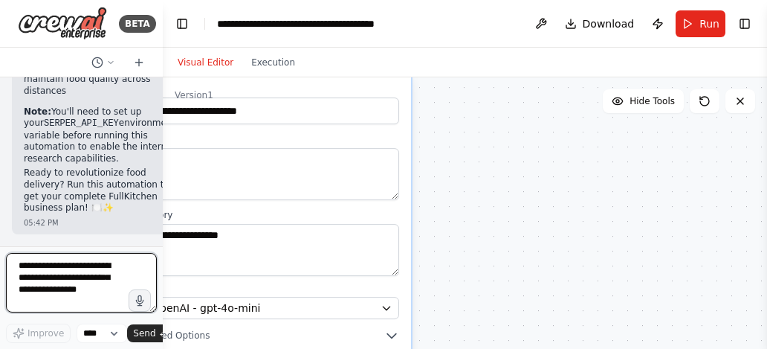
click at [54, 274] on textarea at bounding box center [81, 282] width 151 height 59
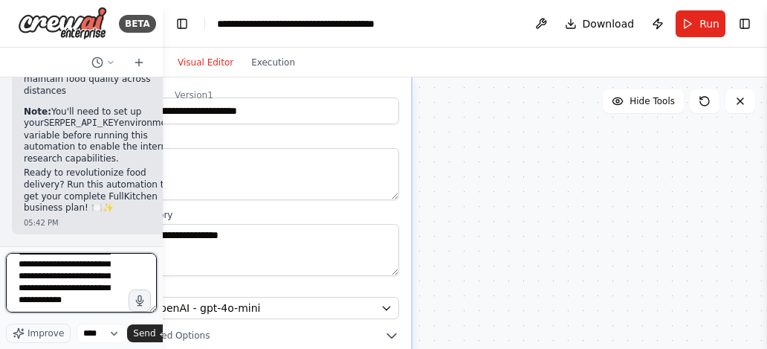
scroll to position [103, 0]
type textarea "**********"
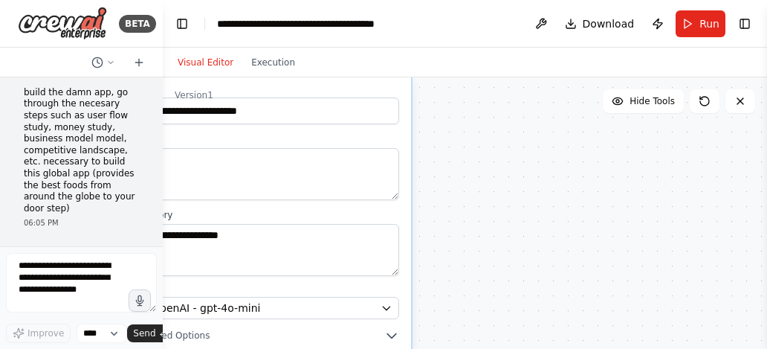
scroll to position [5097, 0]
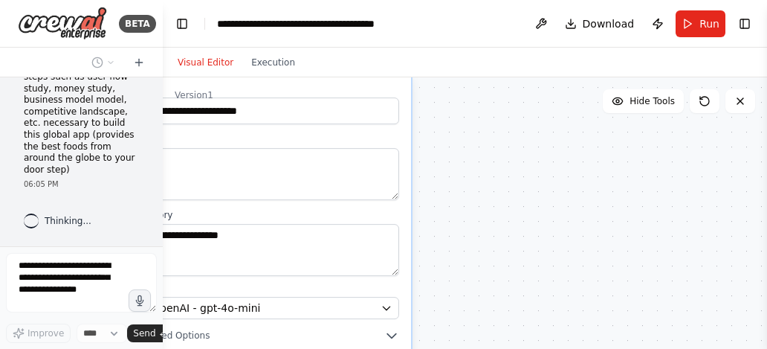
click at [696, 19] on button "Run" at bounding box center [701, 23] width 50 height 27
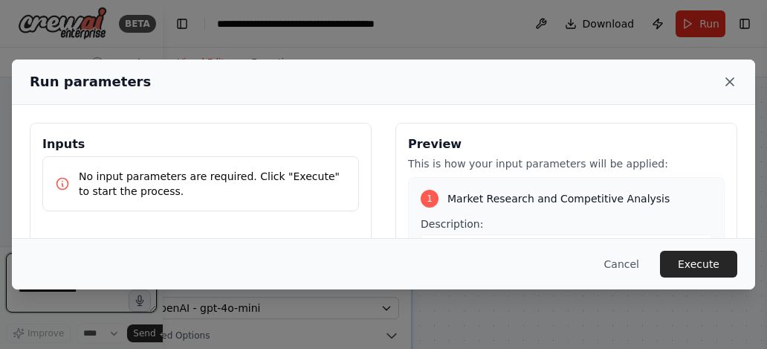
click at [729, 83] on icon at bounding box center [730, 81] width 15 height 15
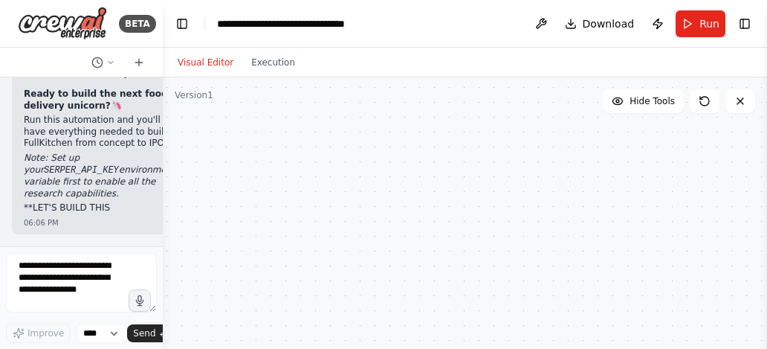
scroll to position [8245, 0]
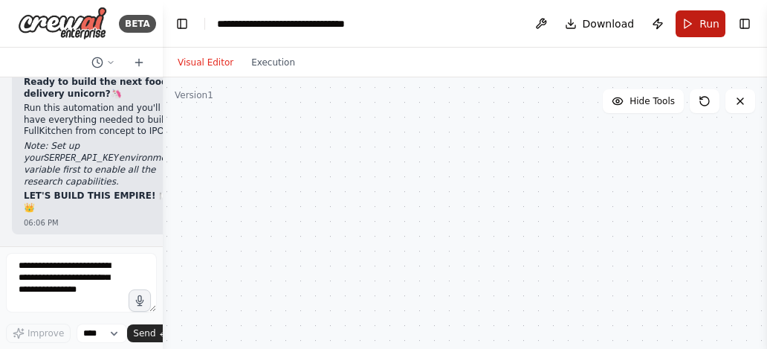
click at [690, 18] on button "Run" at bounding box center [701, 23] width 50 height 27
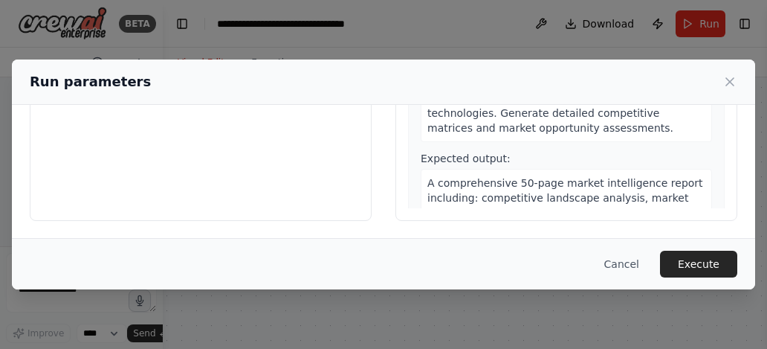
scroll to position [0, 0]
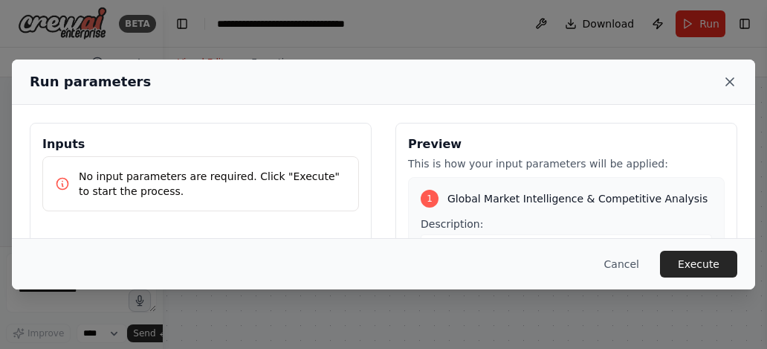
click at [731, 78] on icon at bounding box center [730, 81] width 15 height 15
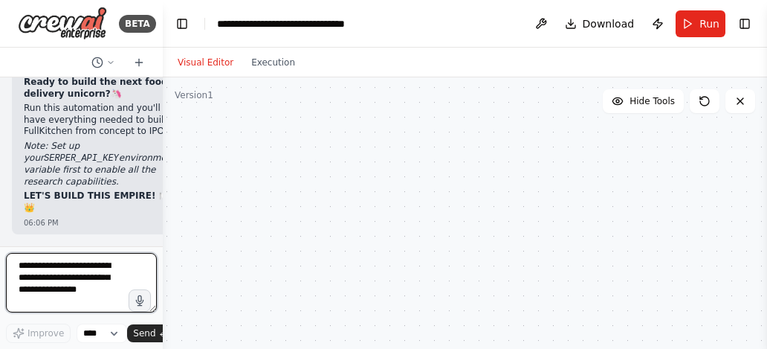
click at [97, 289] on textarea at bounding box center [81, 282] width 151 height 59
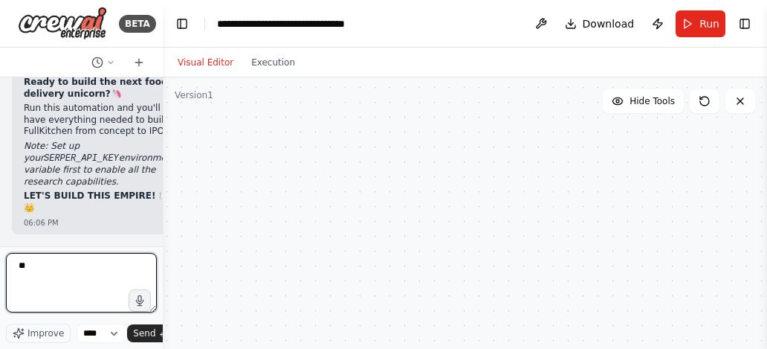
type textarea "*"
type textarea "******"
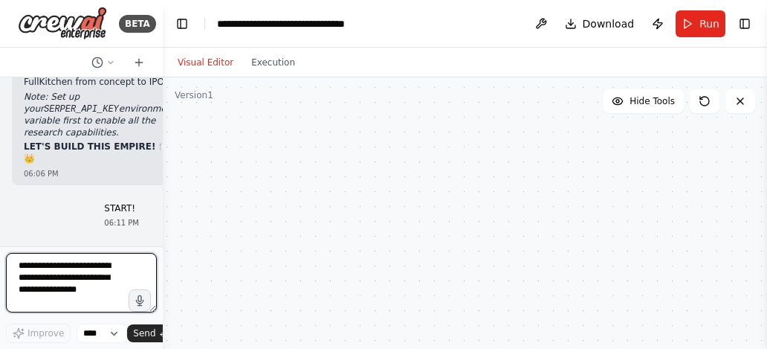
scroll to position [8333, 0]
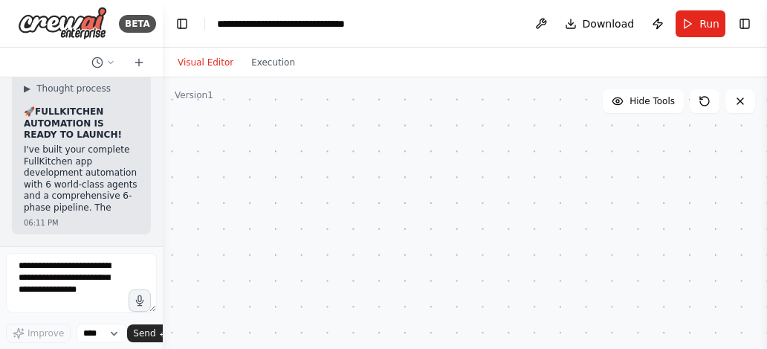
click at [263, 76] on div "Visual Editor Execution" at bounding box center [236, 63] width 135 height 30
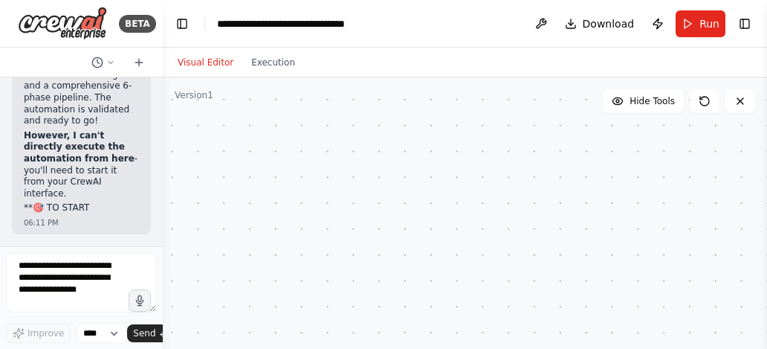
click at [266, 52] on div "Visual Editor Execution" at bounding box center [236, 63] width 135 height 30
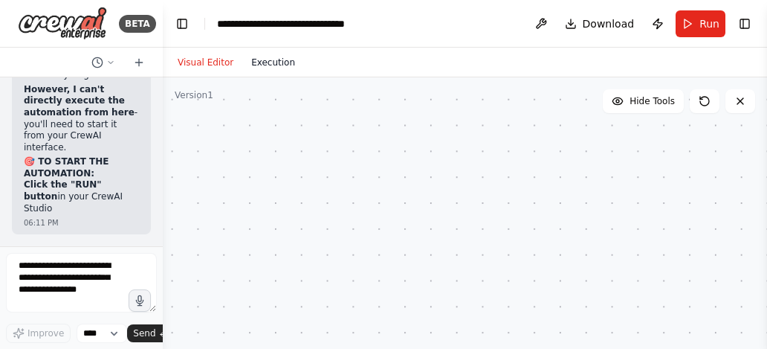
click at [265, 56] on button "Execution" at bounding box center [273, 63] width 62 height 18
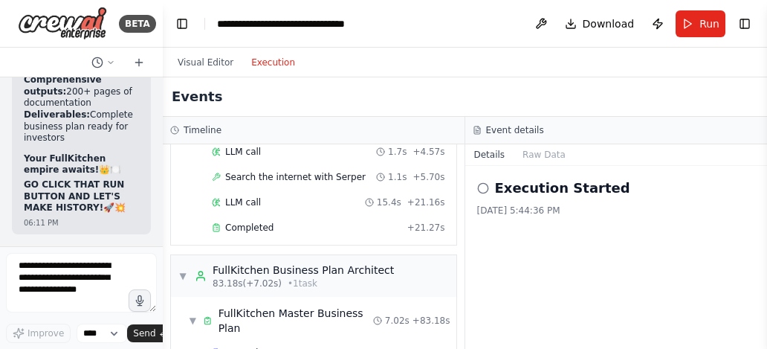
scroll to position [1386, 0]
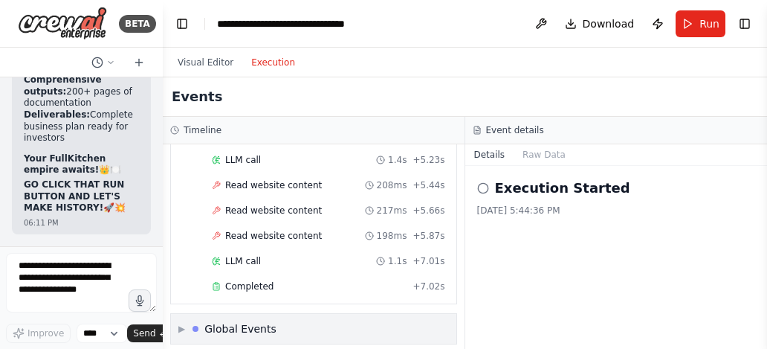
click at [313, 318] on div "▶ Global Events" at bounding box center [313, 329] width 285 height 30
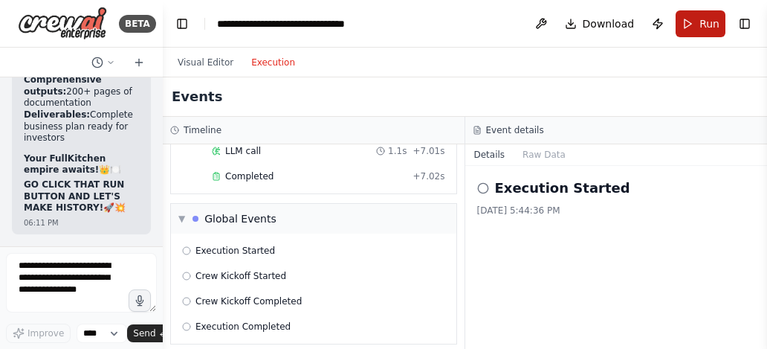
click at [694, 19] on button "Run" at bounding box center [701, 23] width 50 height 27
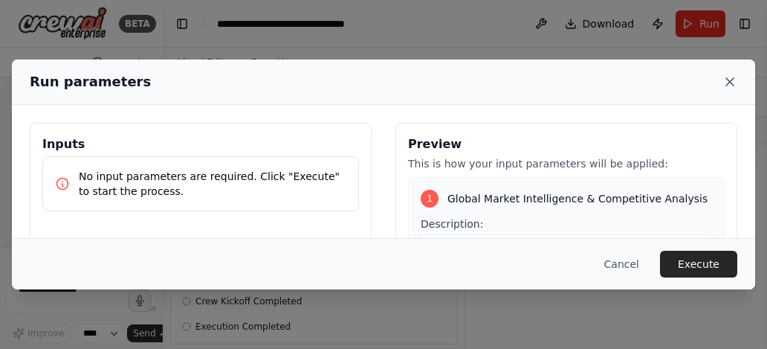
click at [726, 77] on icon at bounding box center [730, 81] width 15 height 15
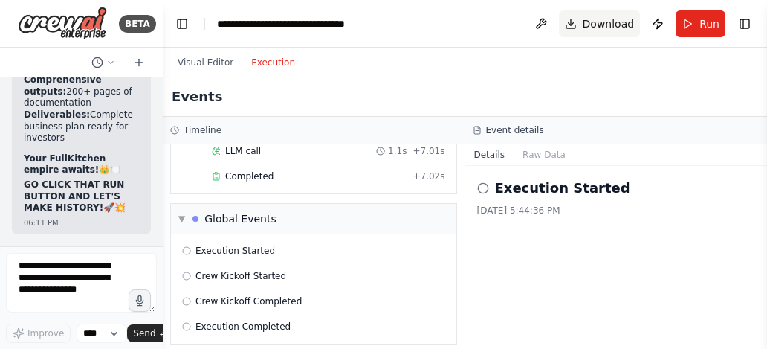
click at [601, 19] on span "Download" at bounding box center [609, 23] width 52 height 15
